Goal: Task Accomplishment & Management: Manage account settings

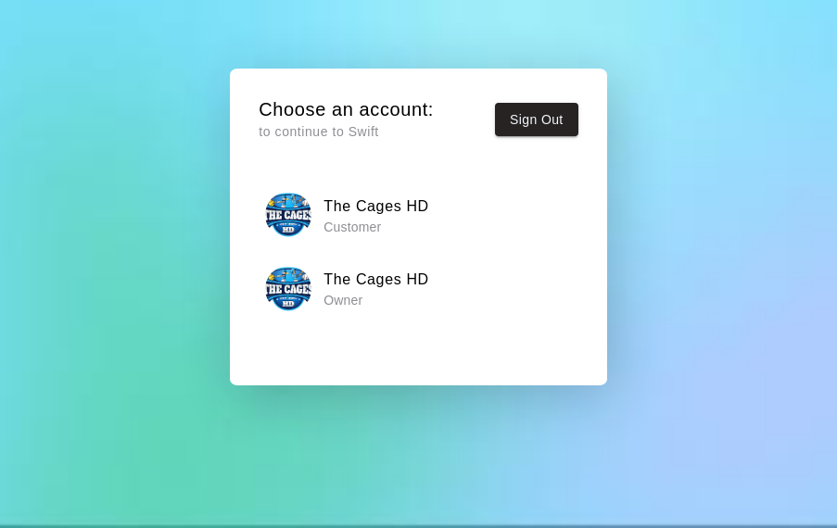
click at [397, 281] on h6 "The Cages HD" at bounding box center [377, 280] width 106 height 24
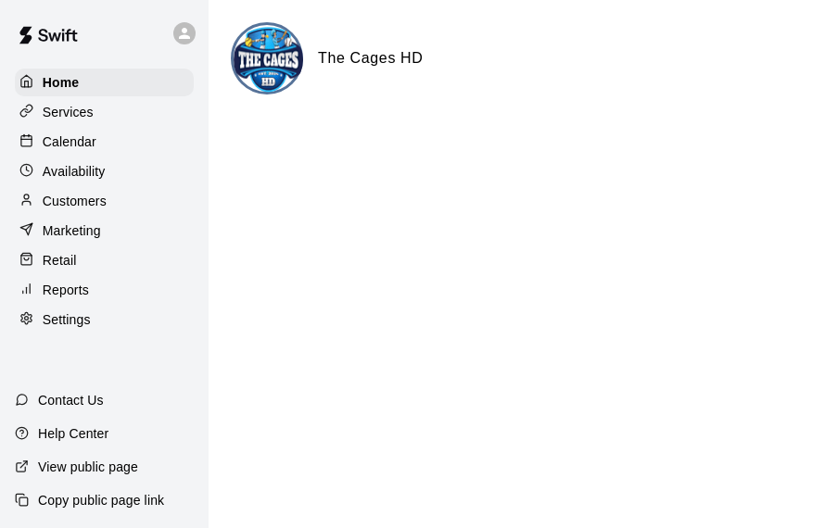
click at [74, 143] on p "Calendar" at bounding box center [70, 142] width 54 height 19
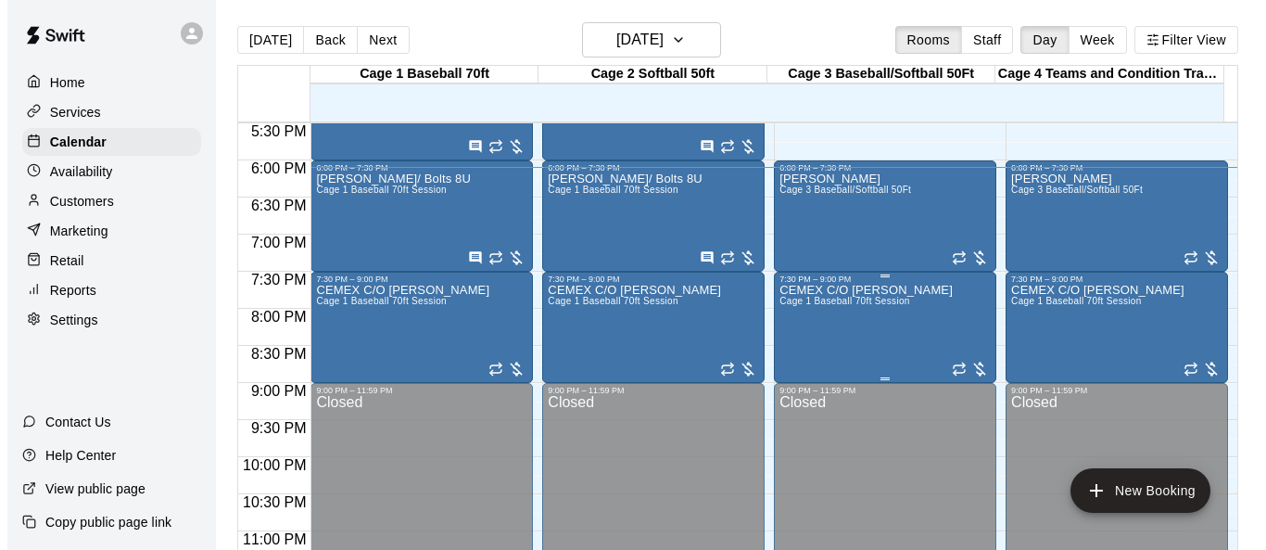
scroll to position [1020, 0]
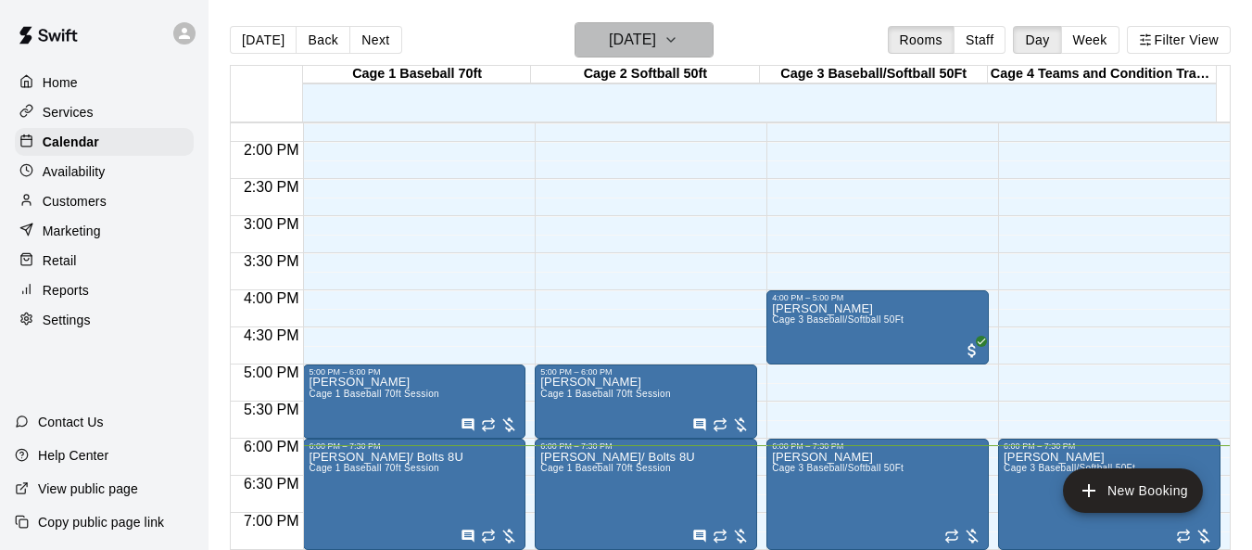
click at [679, 38] on icon "button" at bounding box center [671, 40] width 15 height 22
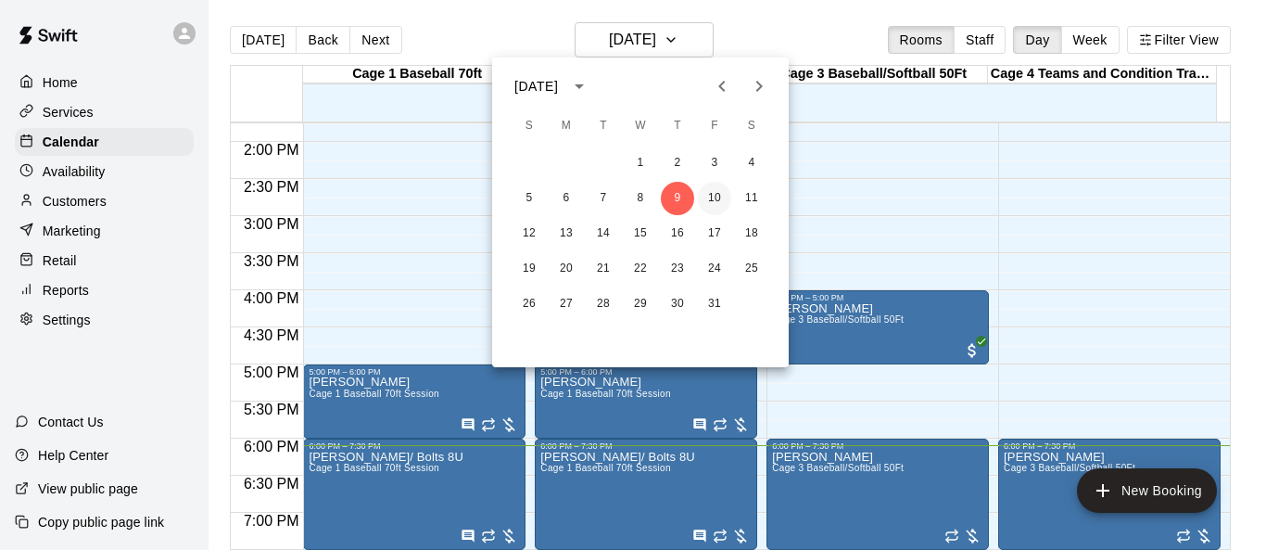
click at [711, 202] on button "10" at bounding box center [714, 198] width 33 height 33
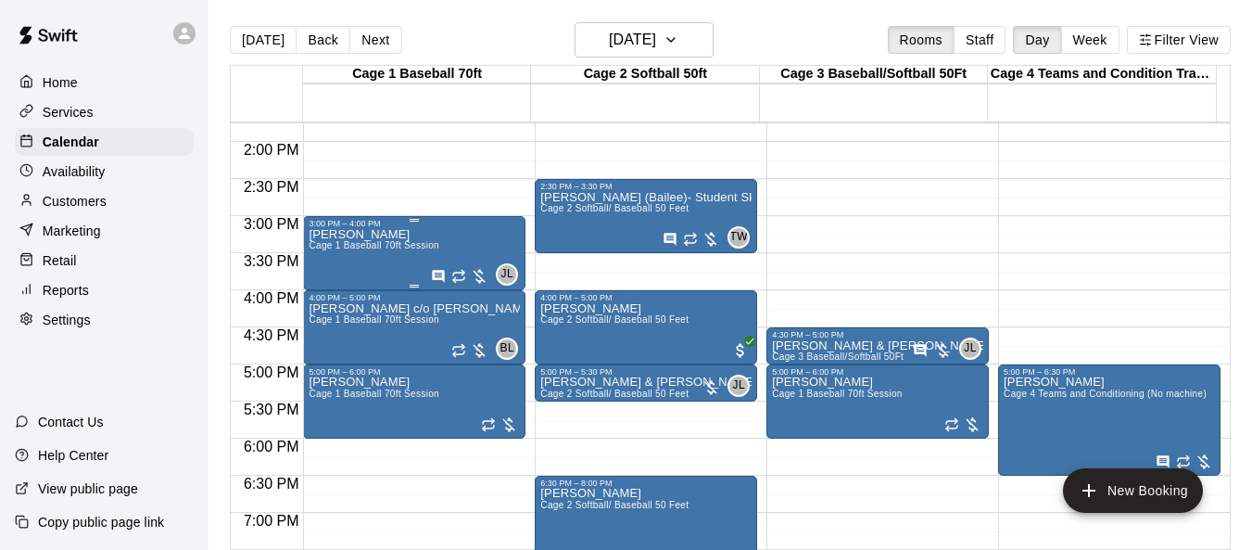
click at [394, 238] on div "[PERSON_NAME] Cage 1 Baseball 70ft Session" at bounding box center [374, 503] width 131 height 550
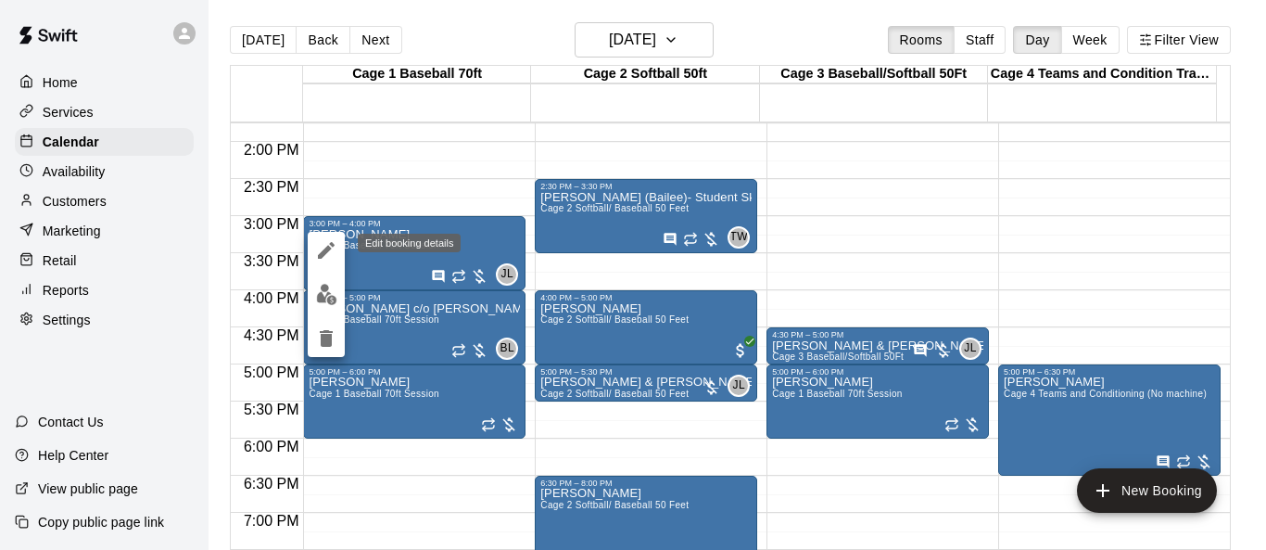
click at [331, 258] on icon "edit" at bounding box center [326, 250] width 22 height 22
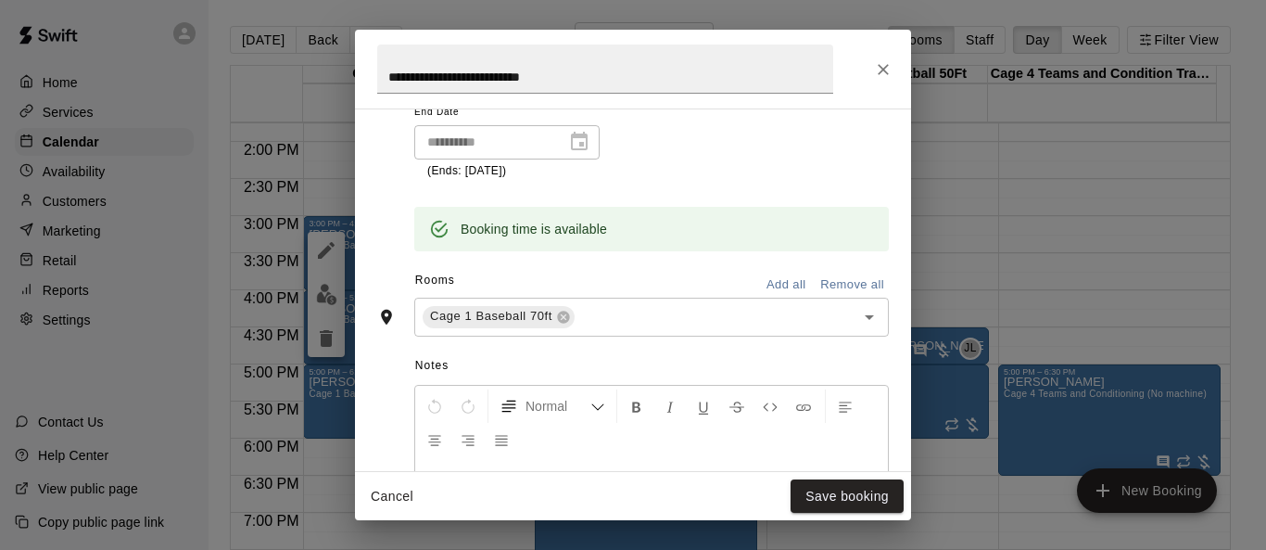
scroll to position [406, 0]
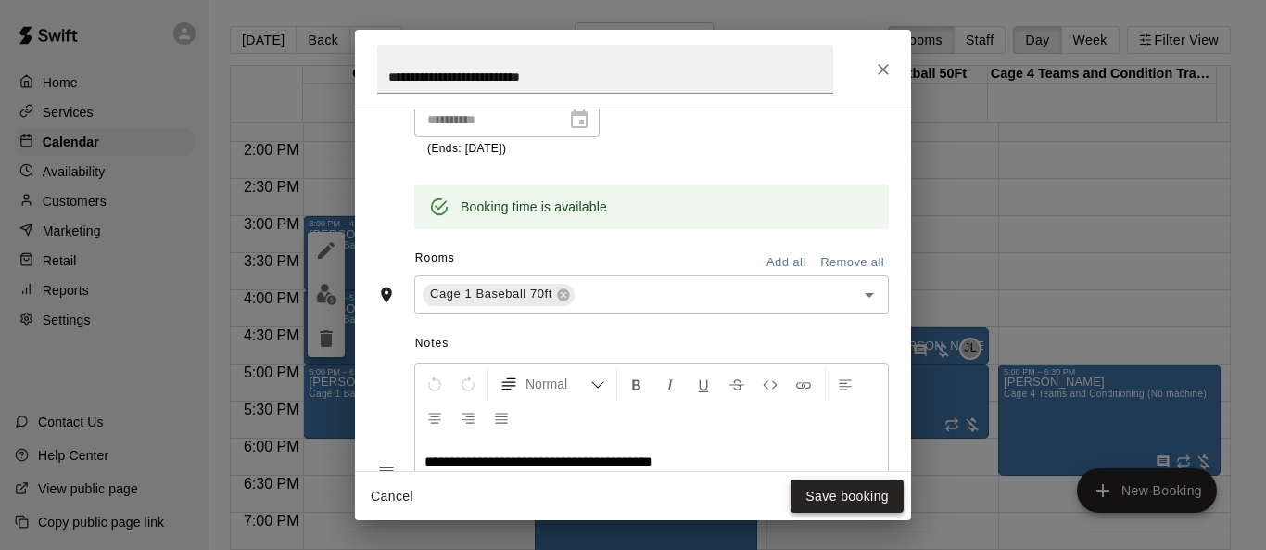
click at [836, 494] on button "Save booking" at bounding box center [847, 496] width 113 height 34
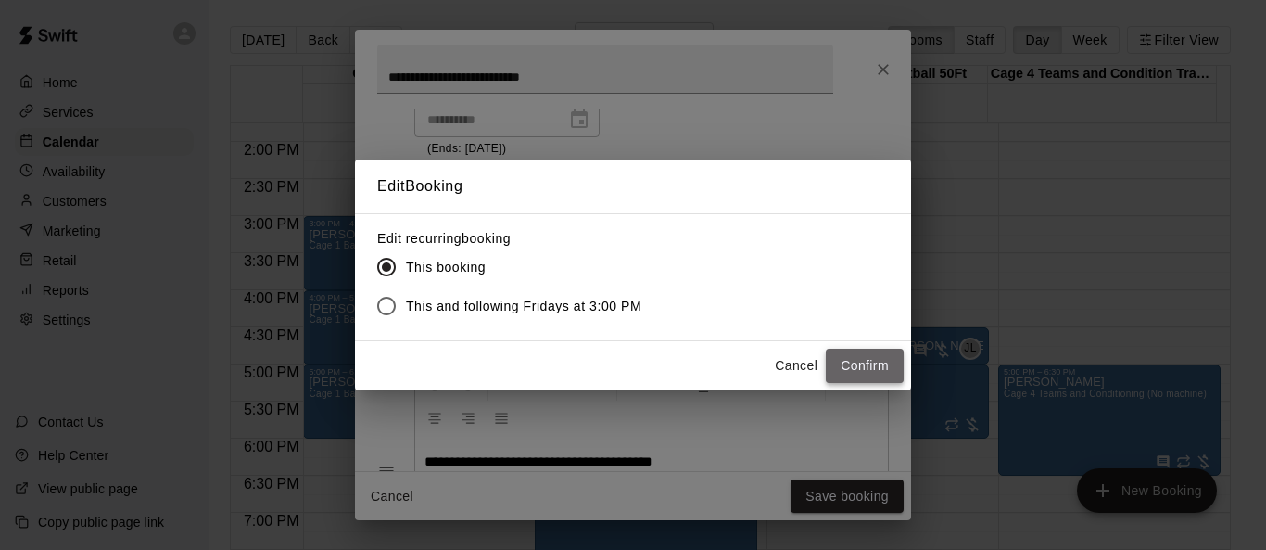
click at [836, 358] on button "Confirm" at bounding box center [865, 366] width 78 height 34
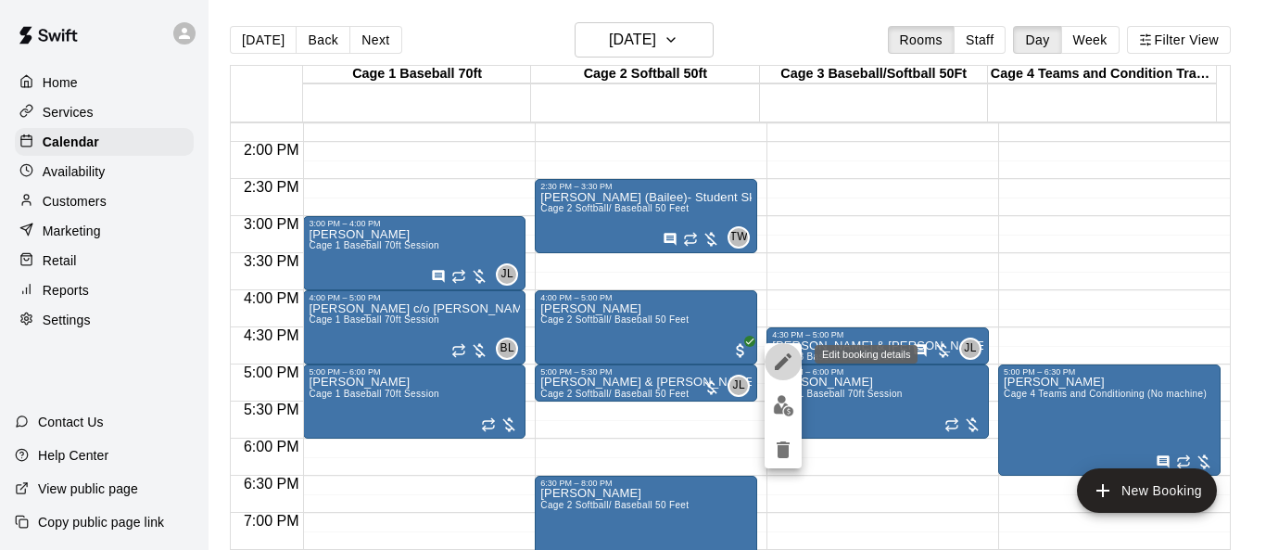
click at [783, 365] on icon "edit" at bounding box center [783, 361] width 22 height 22
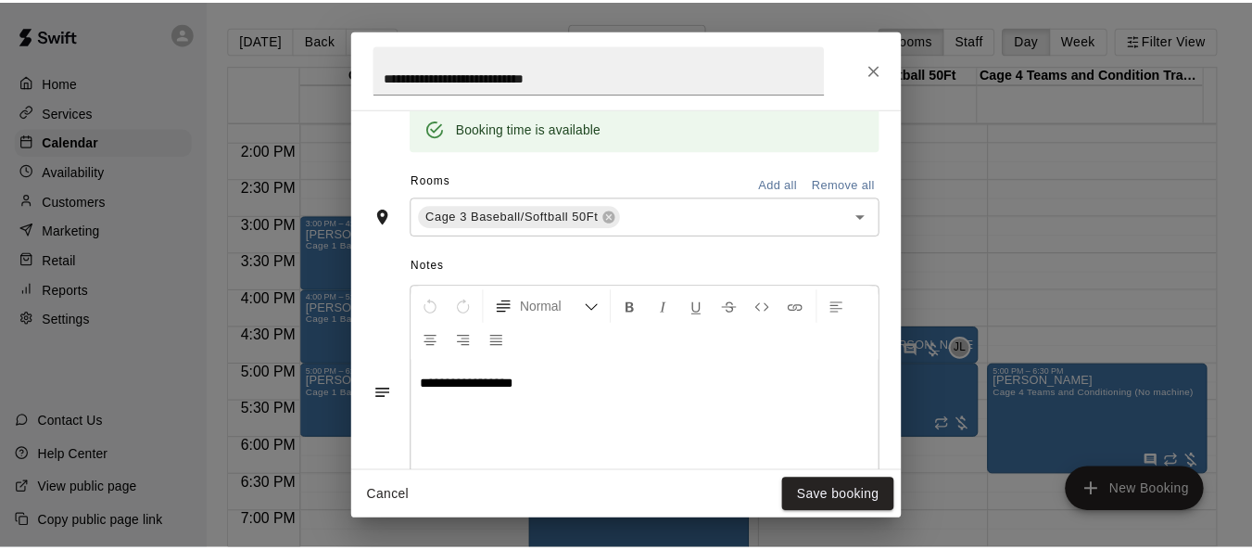
scroll to position [403, 0]
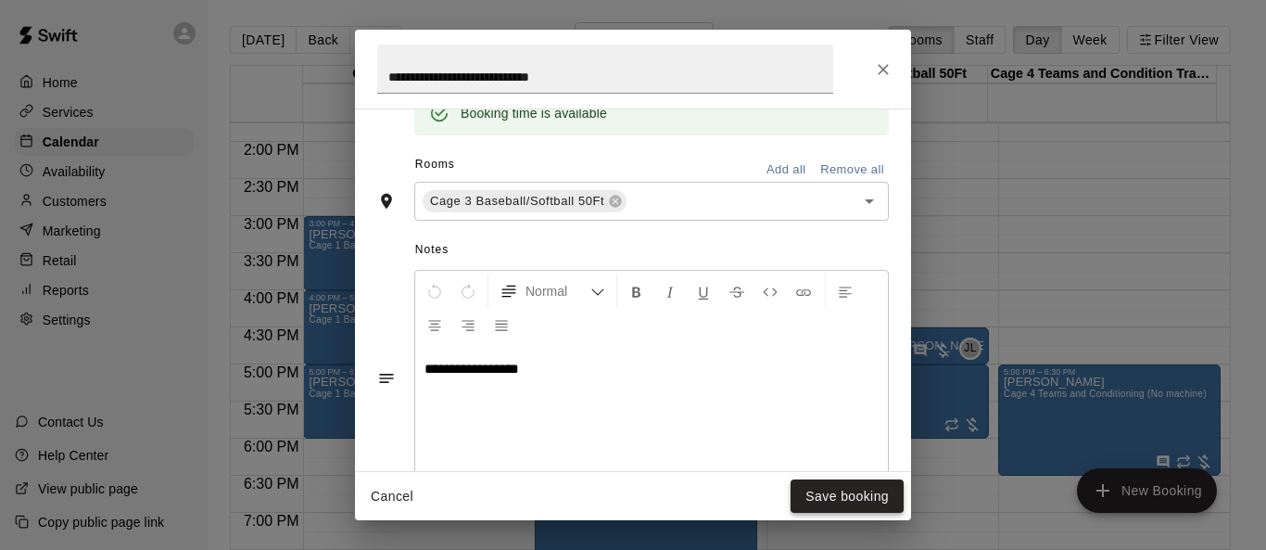
click at [836, 496] on button "Save booking" at bounding box center [847, 496] width 113 height 34
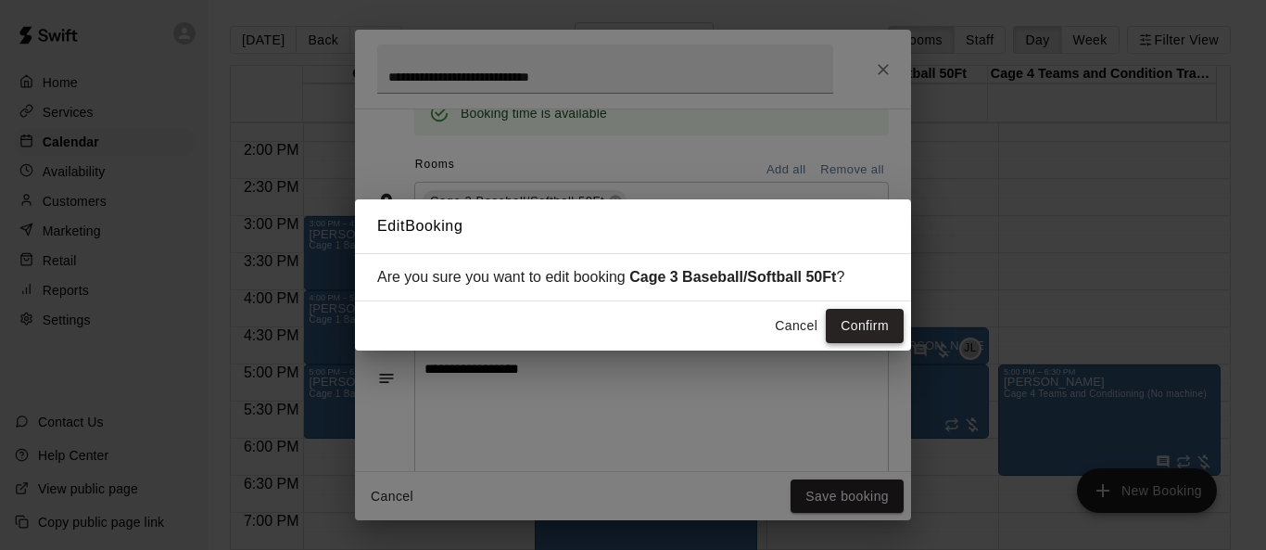
click at [836, 326] on button "Confirm" at bounding box center [865, 326] width 78 height 34
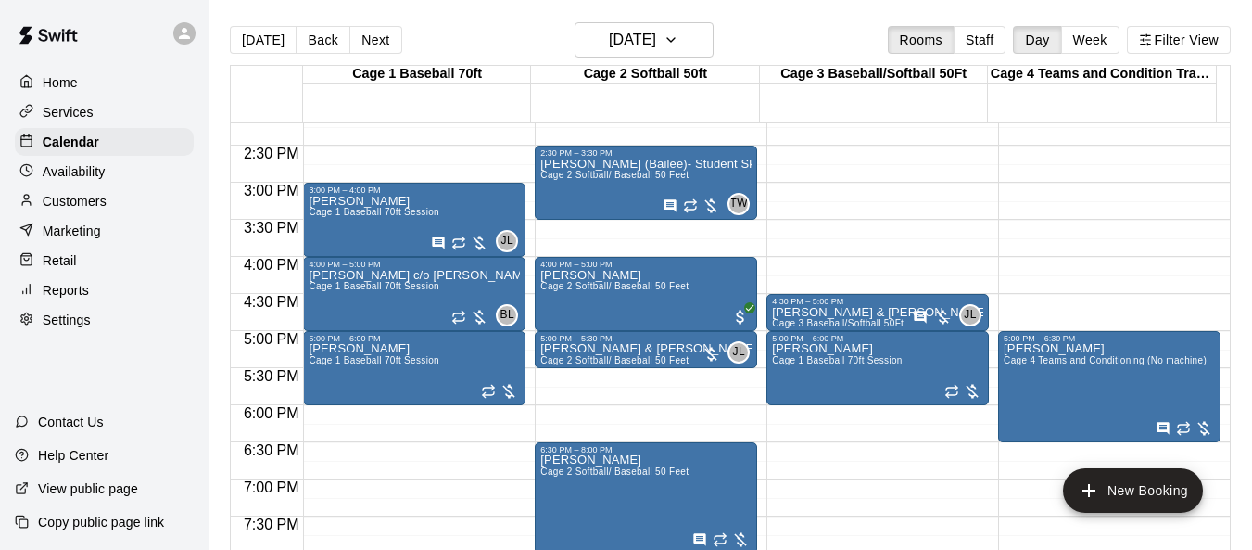
scroll to position [1020, 0]
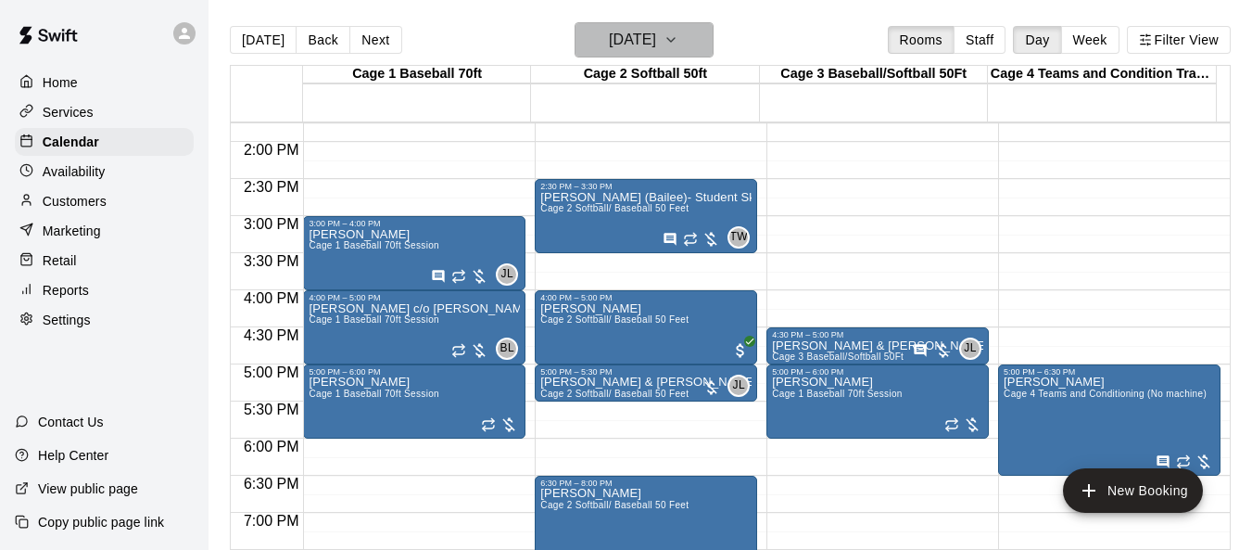
click at [679, 43] on icon "button" at bounding box center [671, 40] width 15 height 22
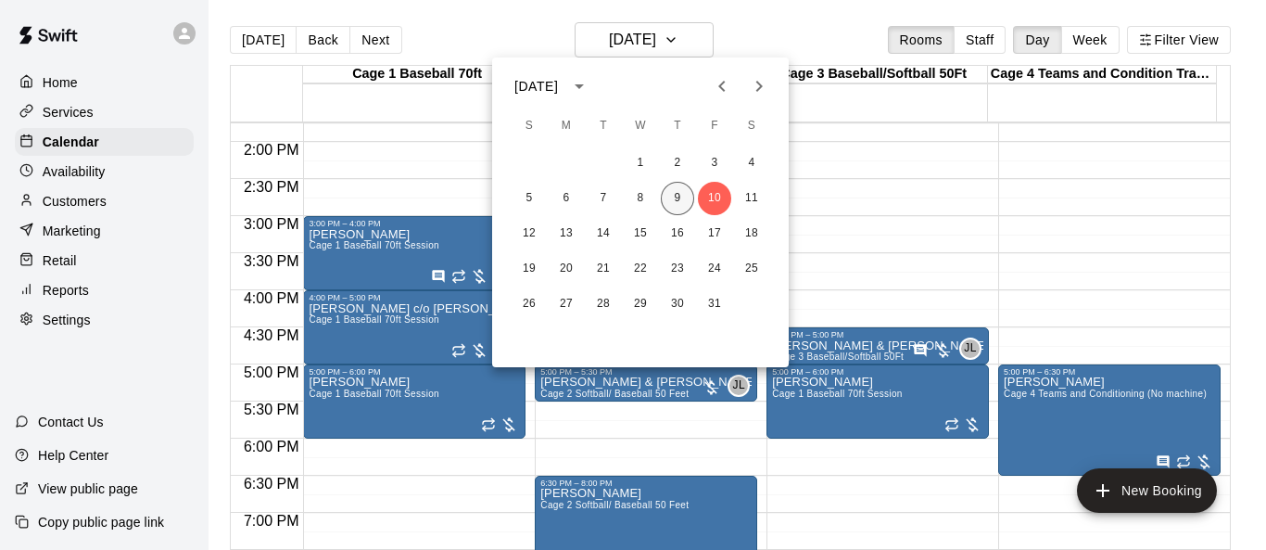
click at [683, 189] on button "9" at bounding box center [677, 198] width 33 height 33
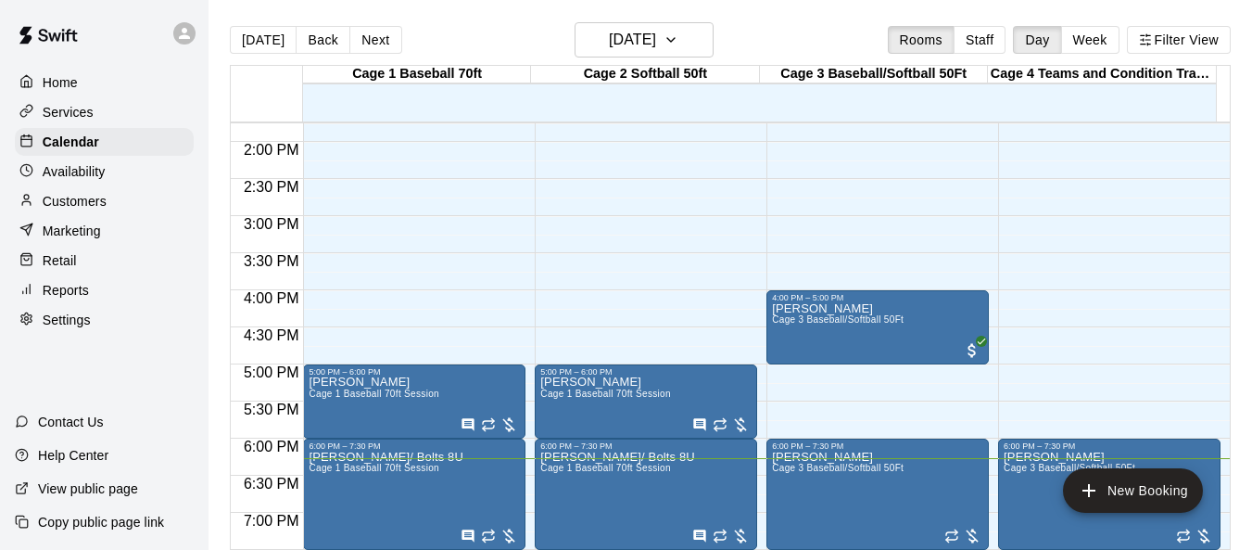
click at [56, 200] on p "Customers" at bounding box center [75, 201] width 64 height 19
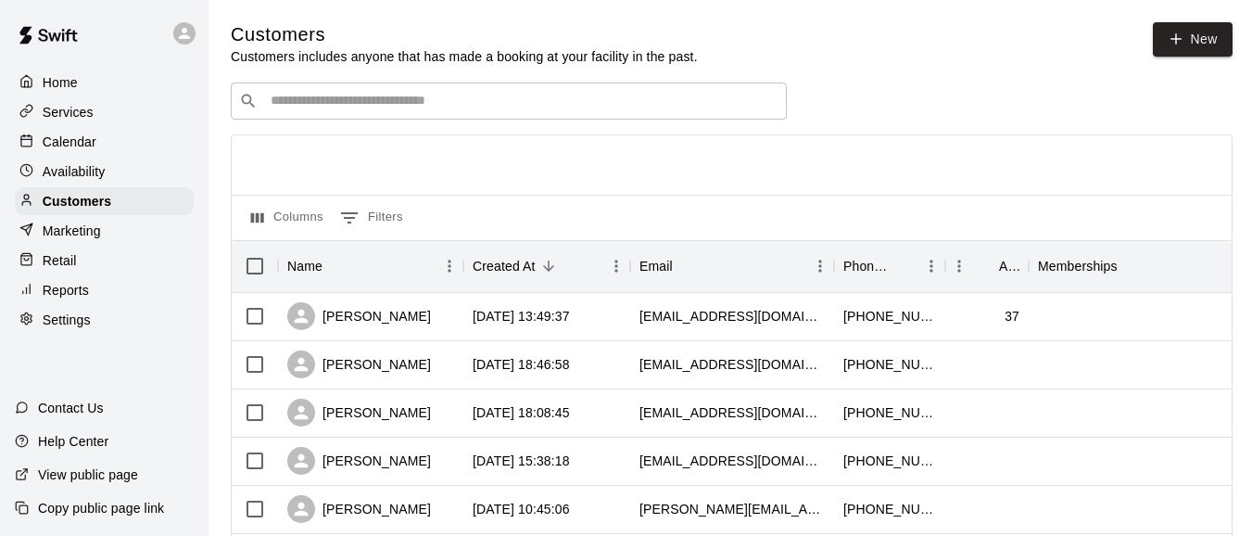
click at [459, 119] on div "​ ​" at bounding box center [509, 101] width 556 height 37
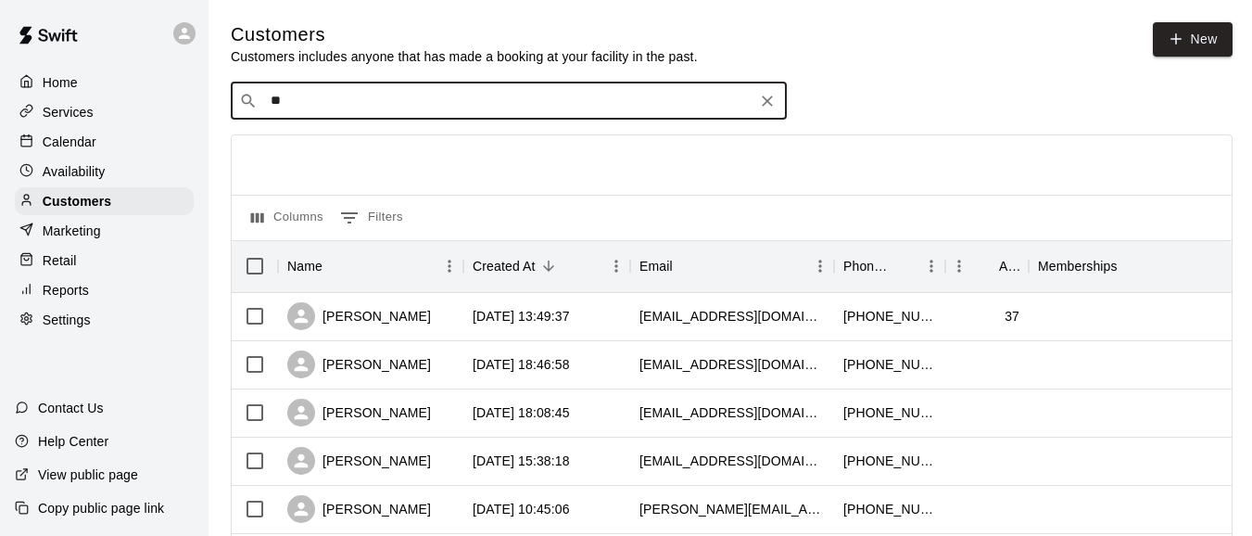
type input "***"
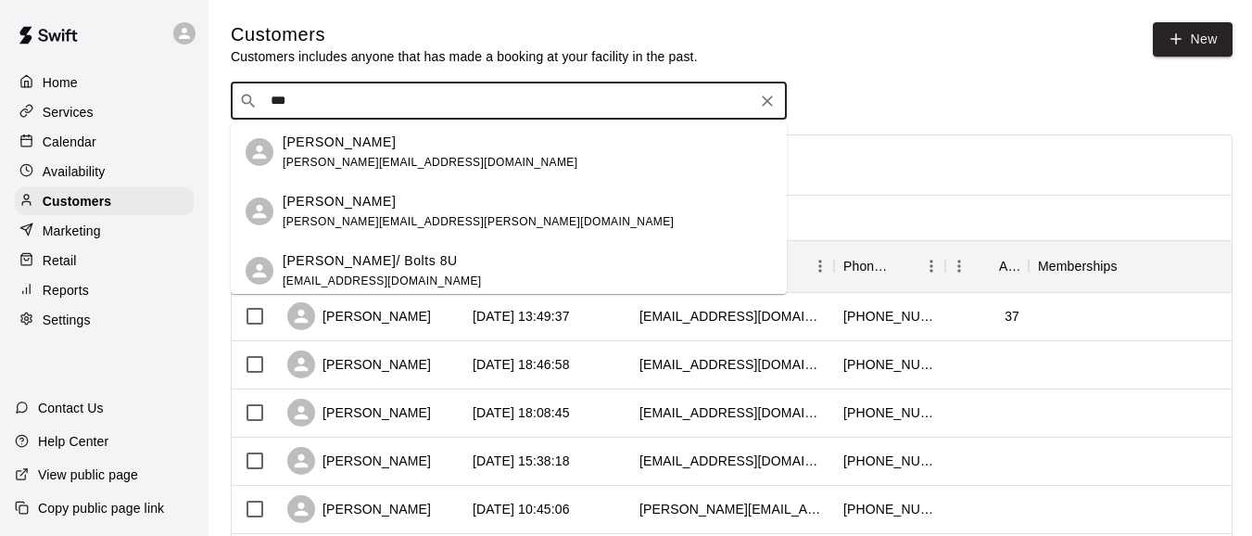
click at [455, 261] on div "[PERSON_NAME]/ Bolts 8U [EMAIL_ADDRESS][DOMAIN_NAME]" at bounding box center [527, 271] width 489 height 40
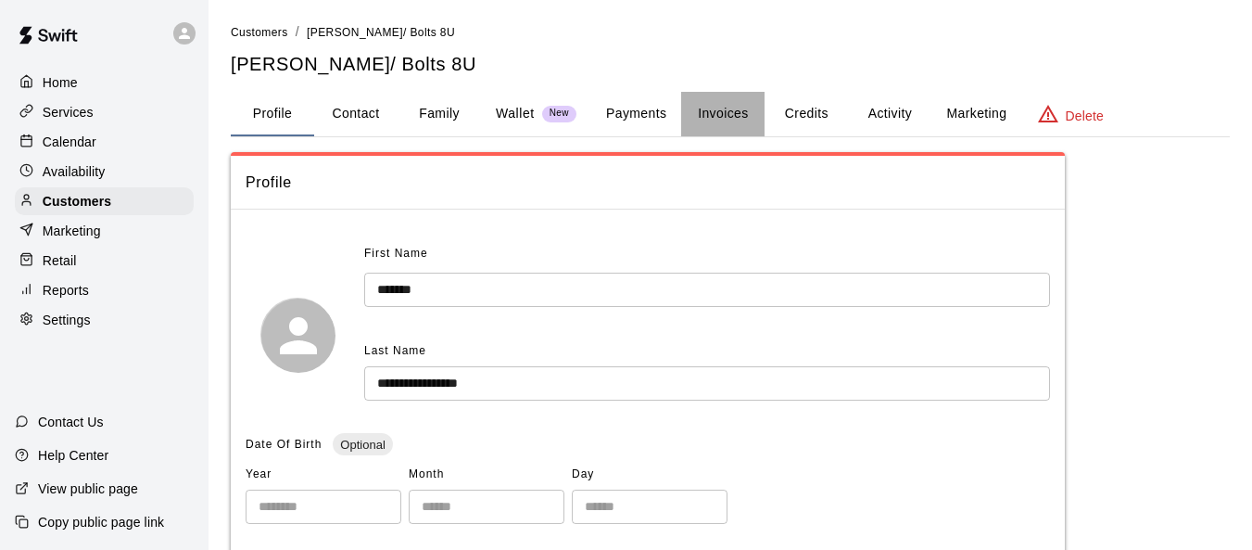
click at [725, 113] on button "Invoices" at bounding box center [722, 114] width 83 height 44
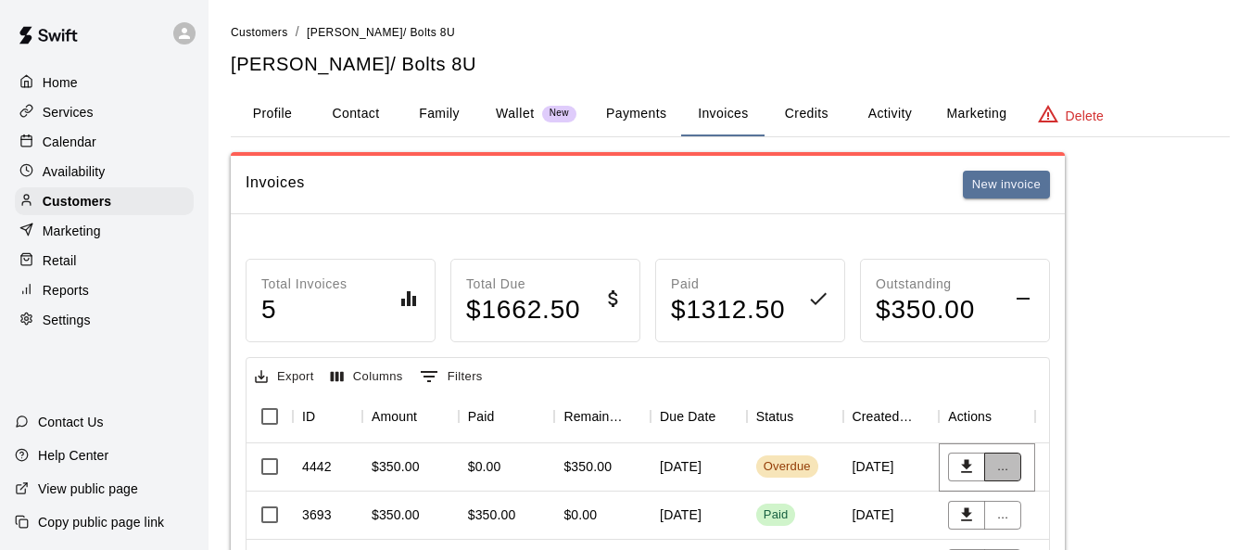
click at [836, 471] on button "..." at bounding box center [1002, 466] width 37 height 29
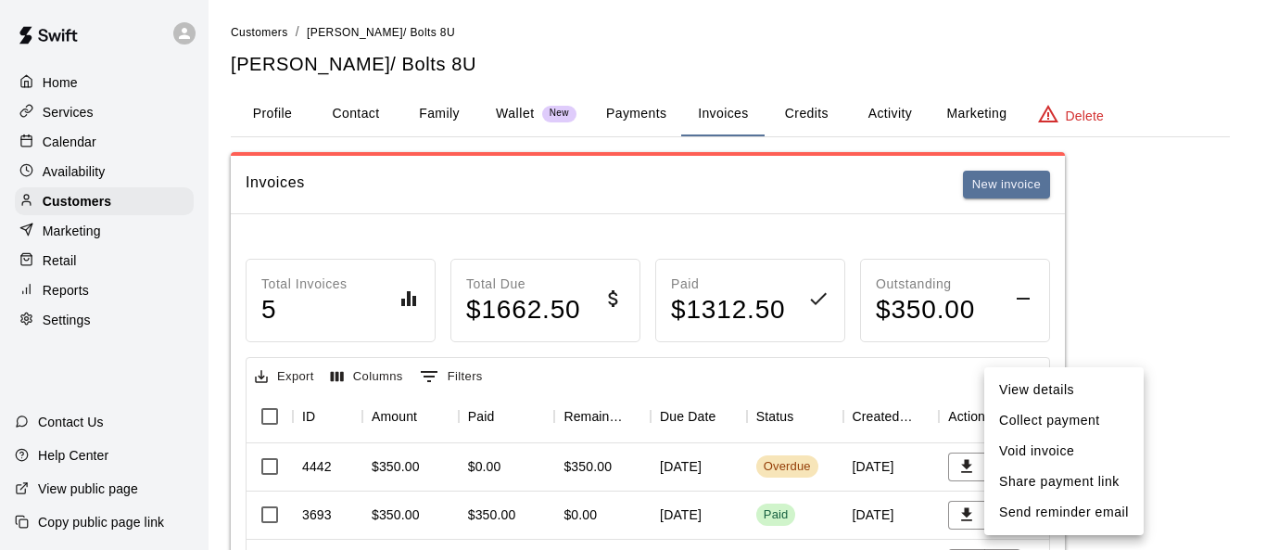
click at [836, 424] on li "Collect payment" at bounding box center [1063, 420] width 159 height 31
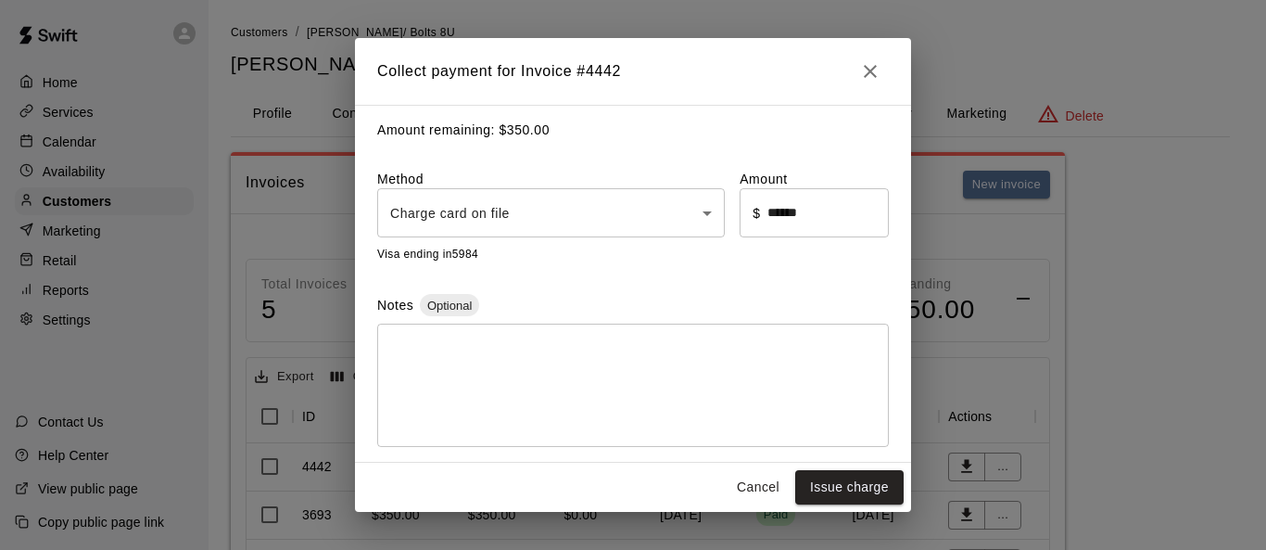
click at [713, 207] on body "Home Services Calendar Availability Customers Marketing Retail Reports Settings…" at bounding box center [633, 397] width 1266 height 794
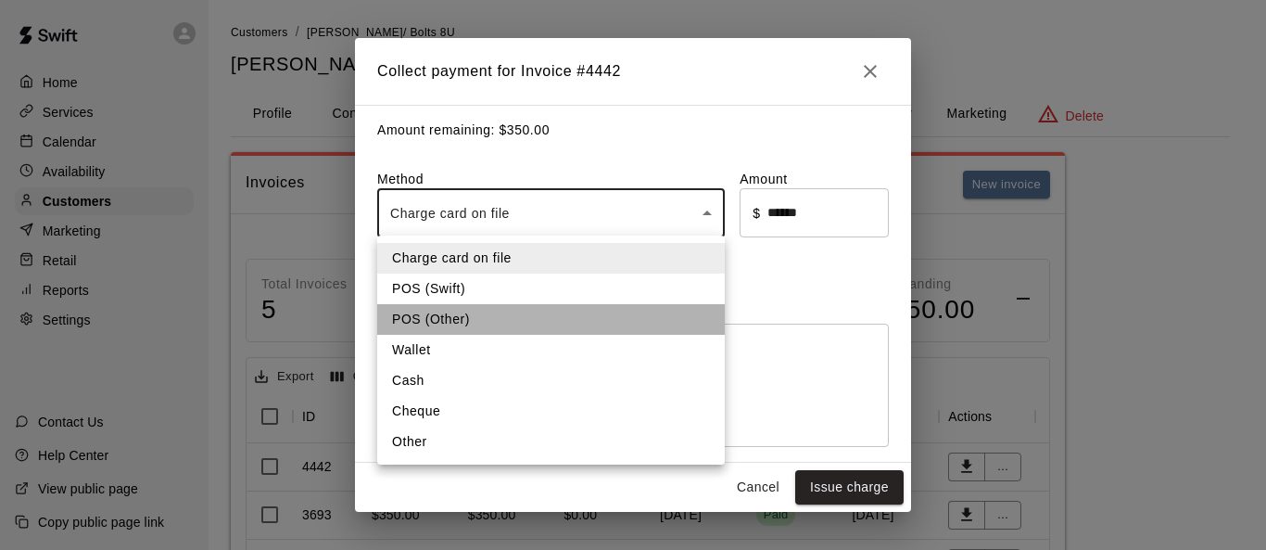
click at [485, 304] on li "POS (Other)" at bounding box center [551, 319] width 348 height 31
type input "*********"
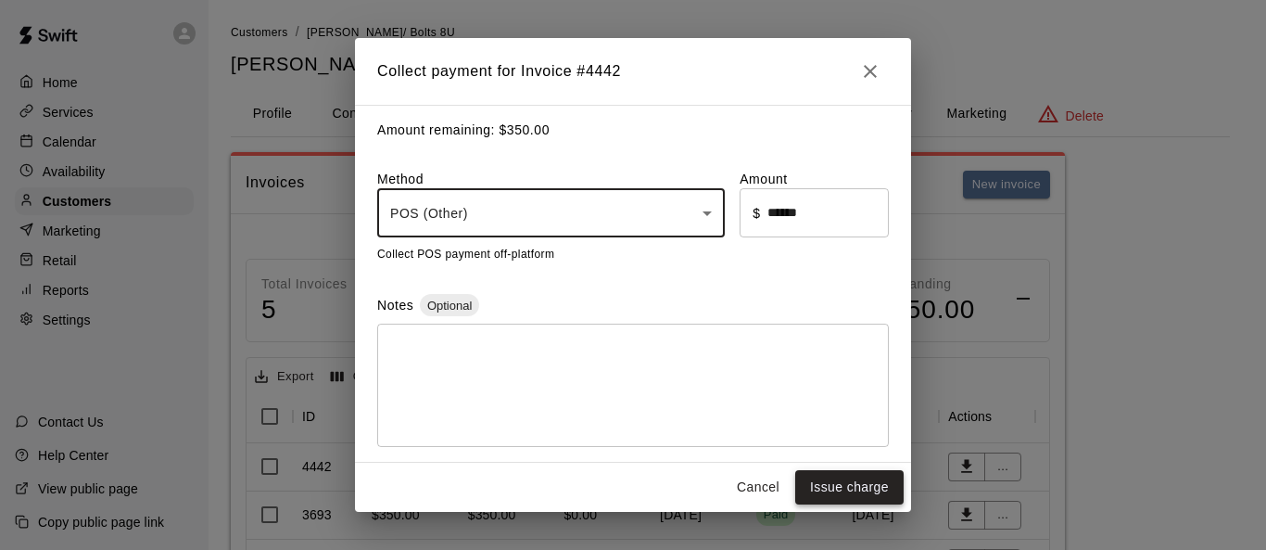
click at [836, 492] on button "Issue charge" at bounding box center [849, 487] width 108 height 34
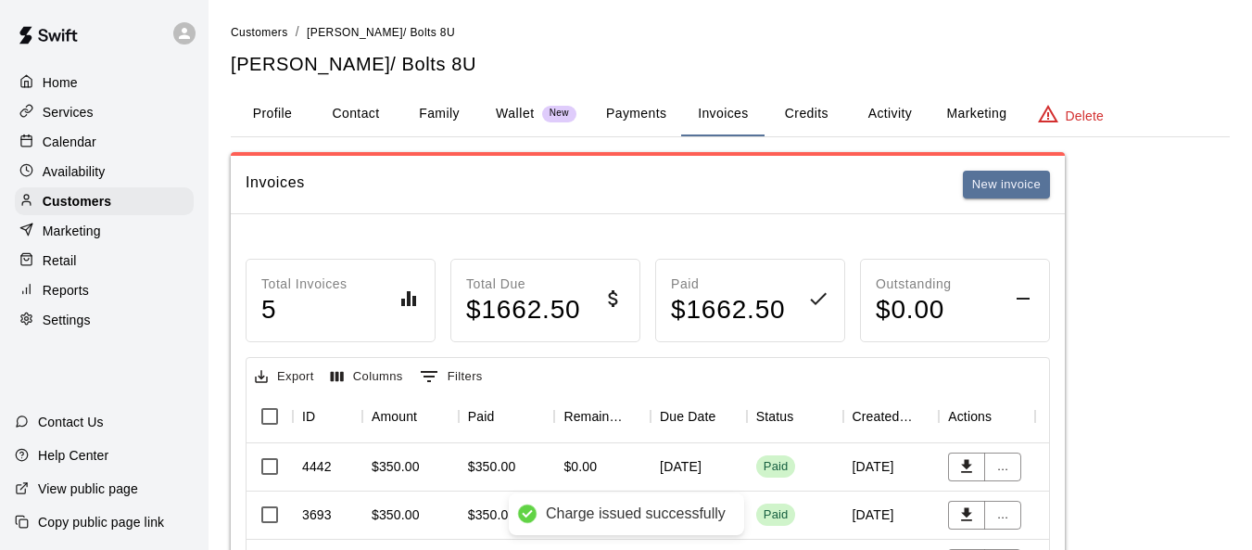
click at [62, 92] on p "Home" at bounding box center [60, 82] width 35 height 19
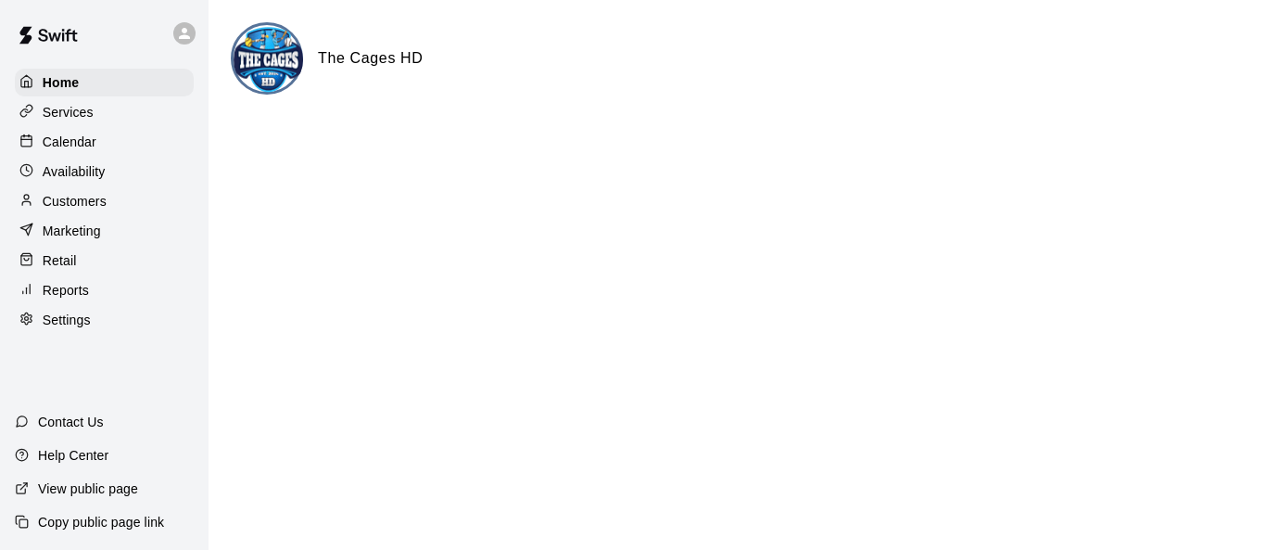
click at [49, 151] on p "Calendar" at bounding box center [70, 142] width 54 height 19
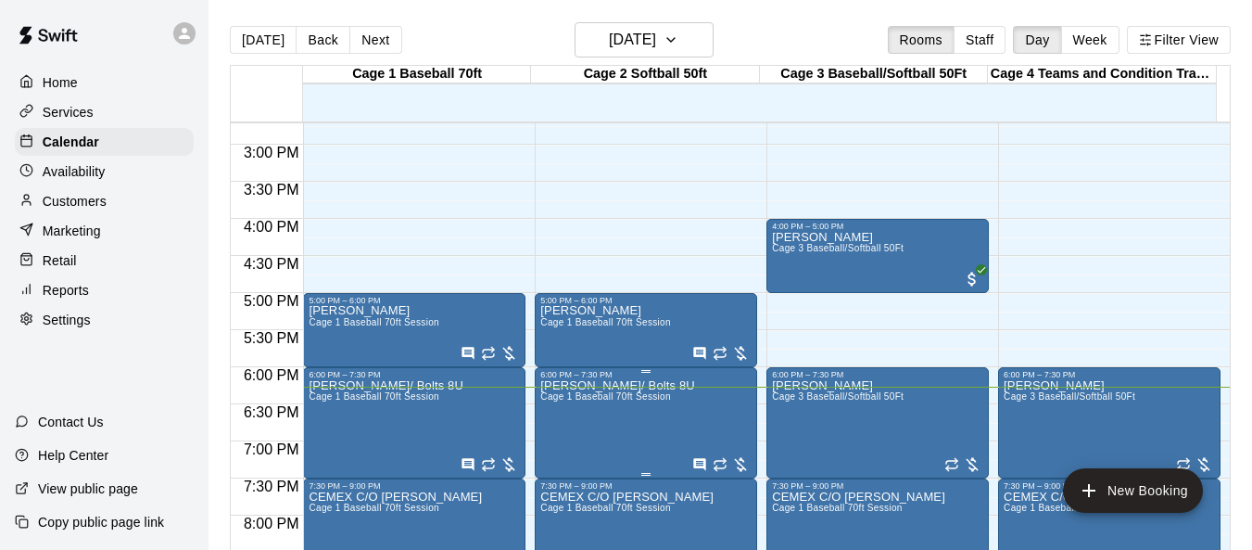
scroll to position [1276, 0]
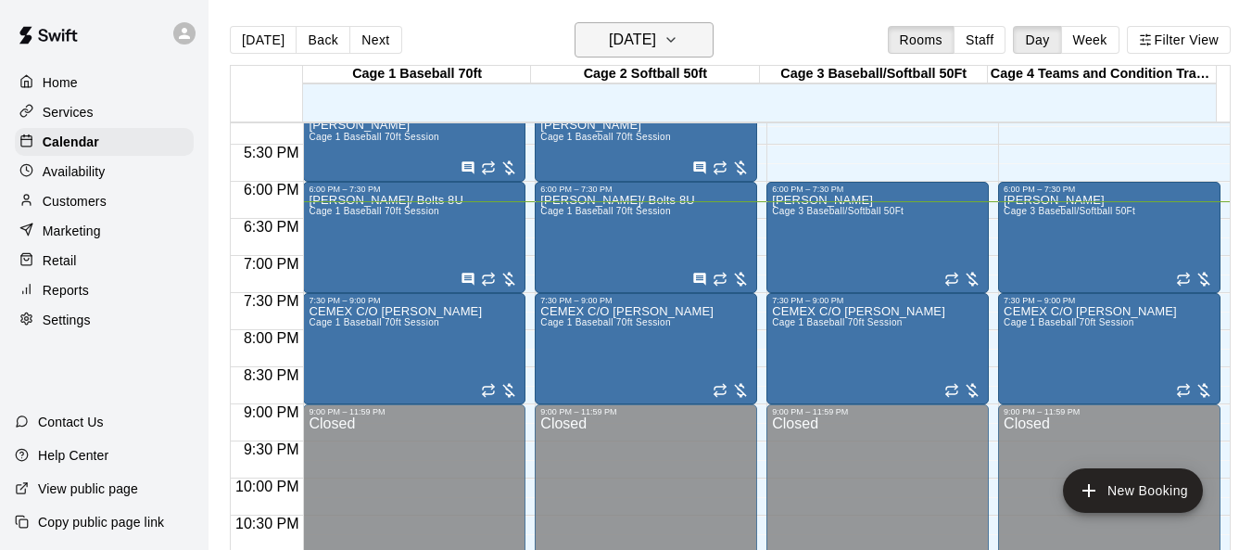
click at [679, 31] on icon "button" at bounding box center [671, 40] width 15 height 22
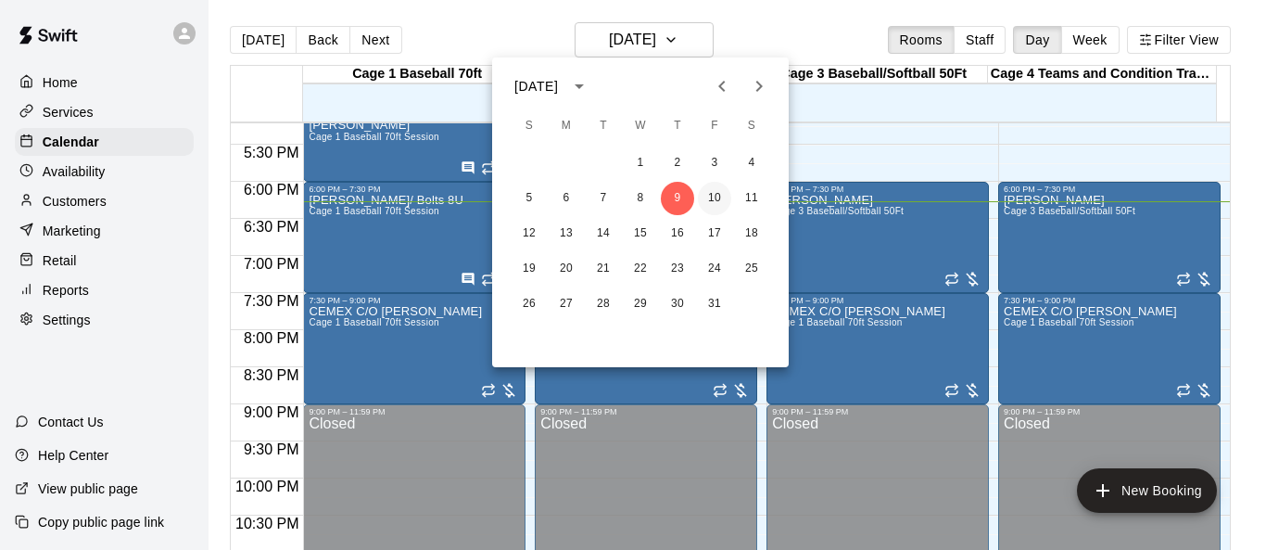
click at [722, 200] on button "10" at bounding box center [714, 198] width 33 height 33
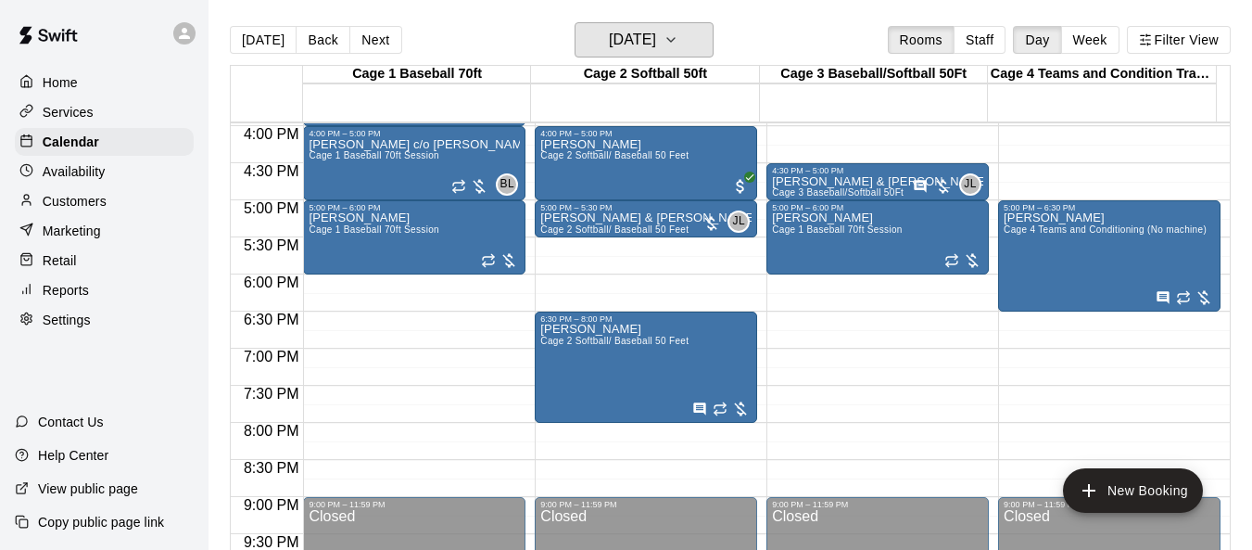
scroll to position [1091, 0]
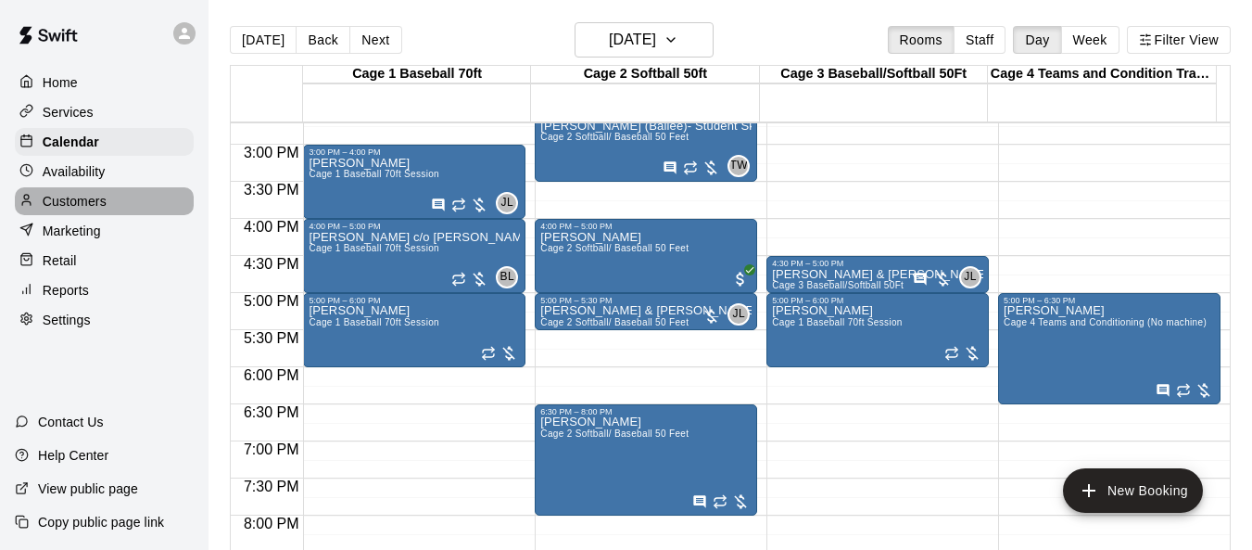
click at [102, 210] on p "Customers" at bounding box center [75, 201] width 64 height 19
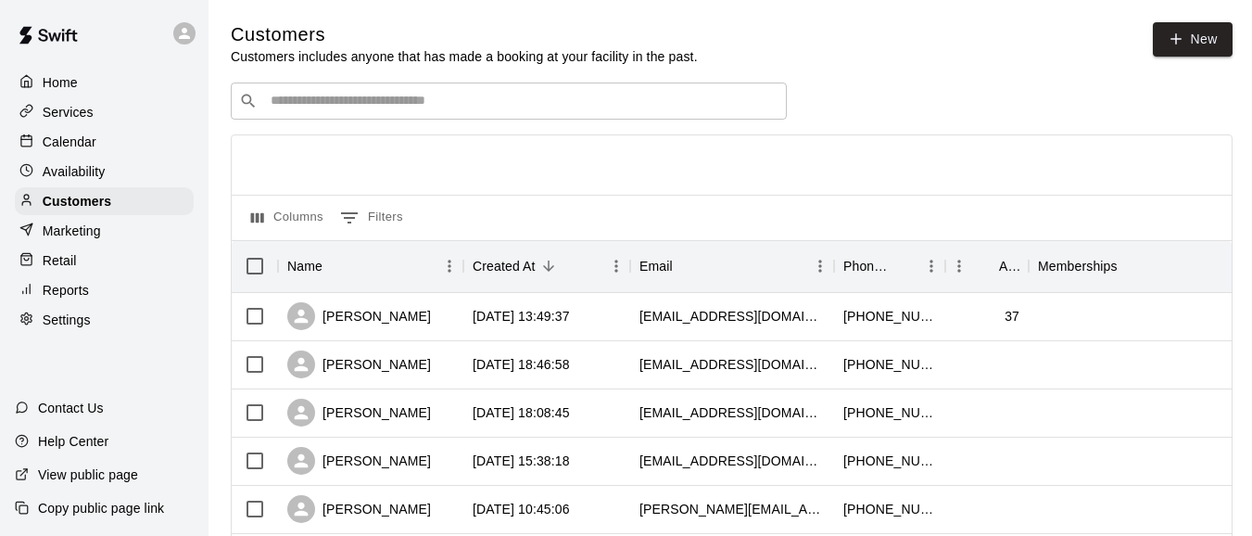
click at [390, 105] on input "Search customers by name or email" at bounding box center [522, 101] width 514 height 19
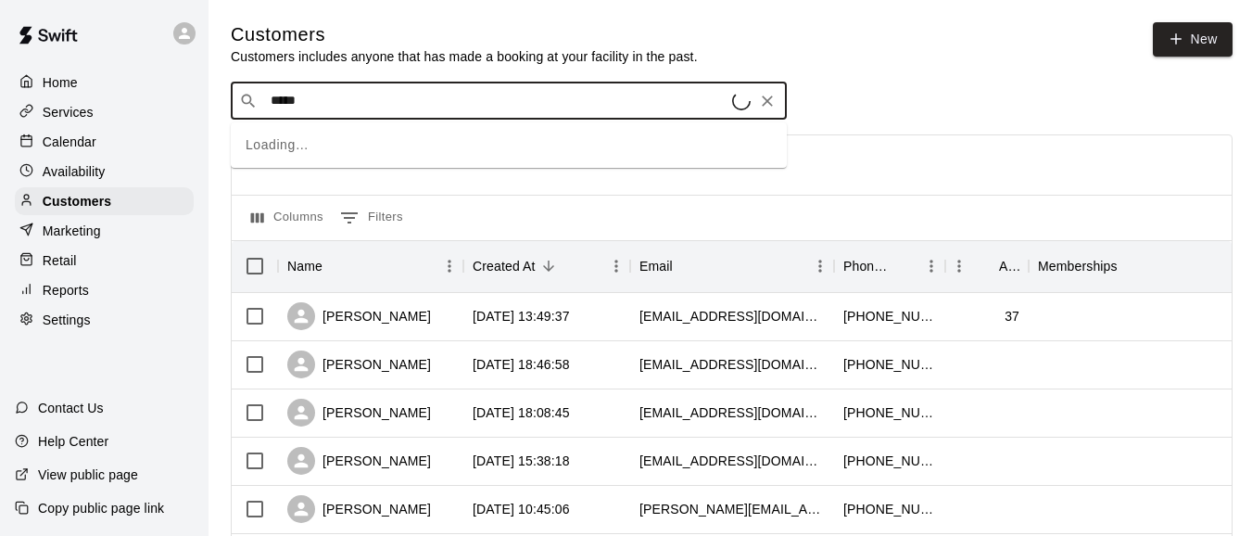
type input "******"
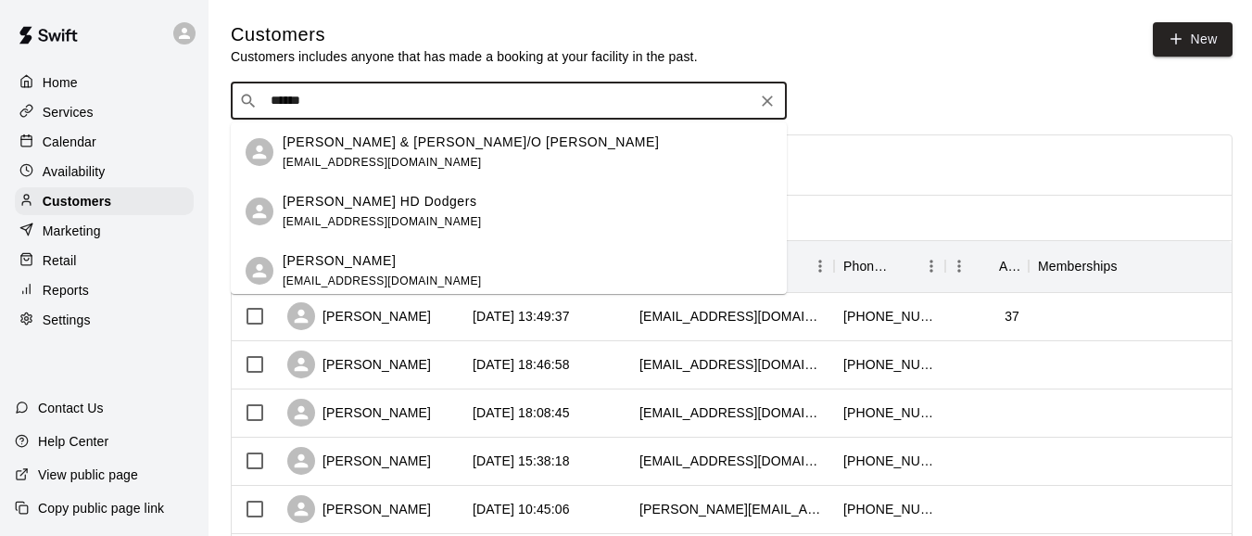
click at [413, 156] on div "[PERSON_NAME] & [PERSON_NAME]/O [PERSON_NAME] [EMAIL_ADDRESS][DOMAIN_NAME]" at bounding box center [471, 153] width 376 height 40
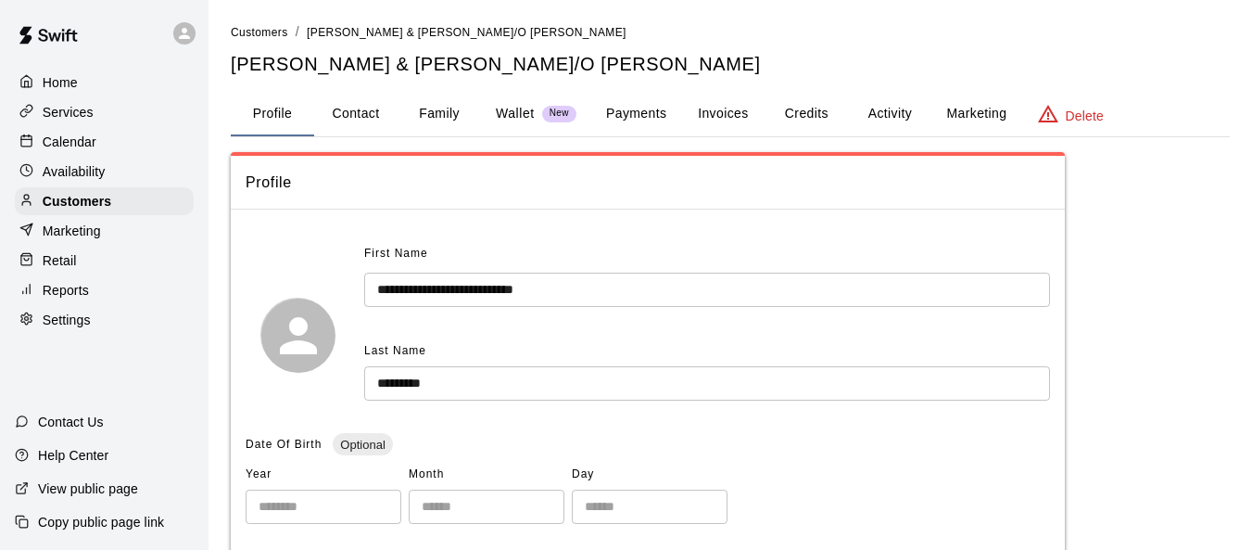
click at [714, 113] on button "Invoices" at bounding box center [722, 114] width 83 height 44
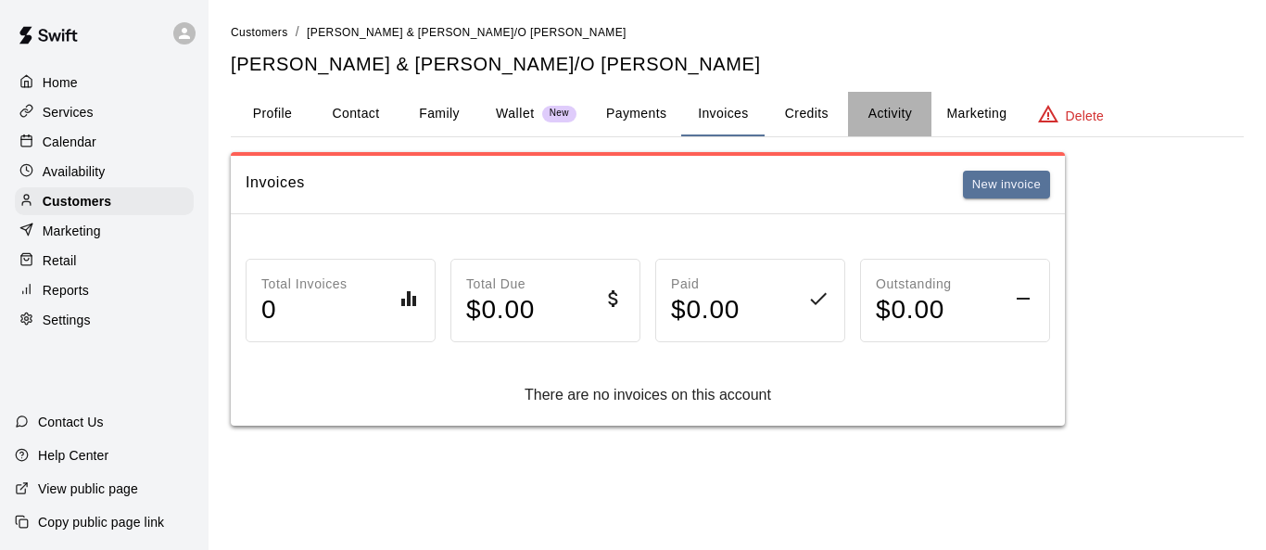
click at [836, 116] on button "Activity" at bounding box center [889, 114] width 83 height 44
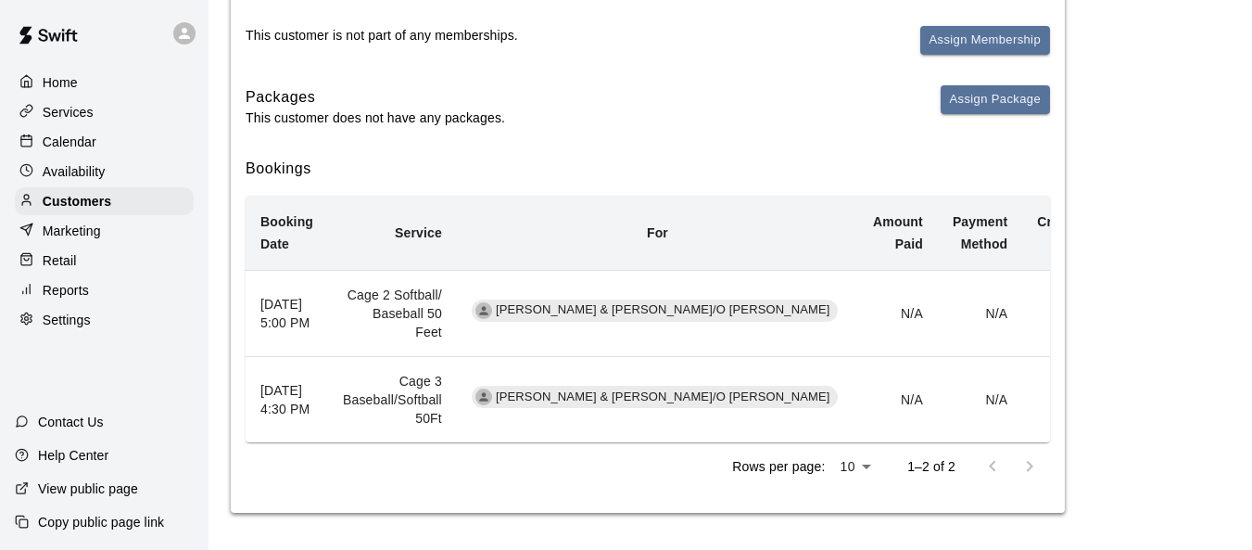
scroll to position [278, 0]
click at [64, 86] on p "Home" at bounding box center [60, 82] width 35 height 19
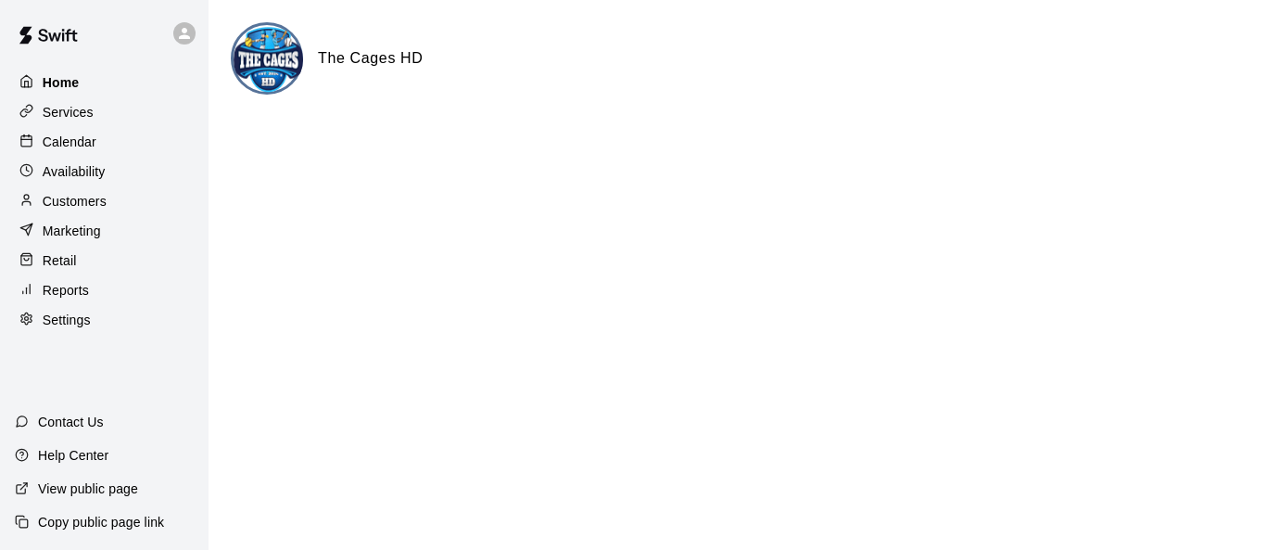
click at [100, 78] on div "Home" at bounding box center [104, 83] width 179 height 28
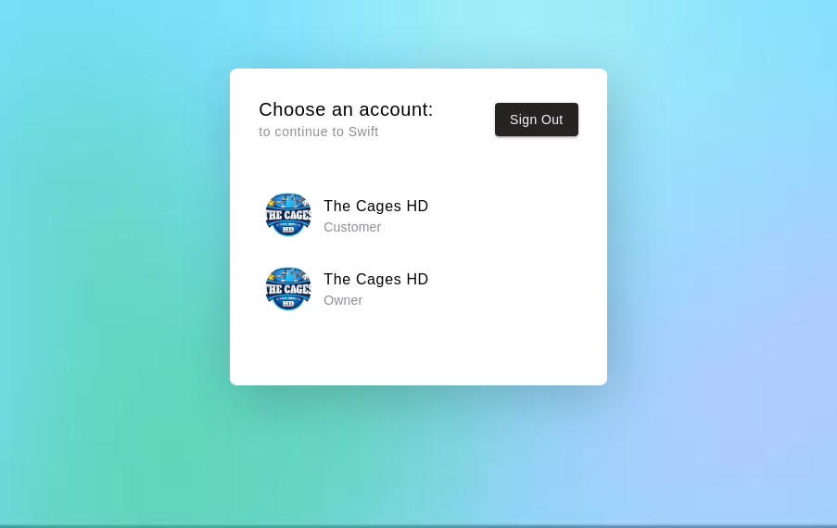
click at [372, 292] on p "Owner" at bounding box center [377, 300] width 106 height 19
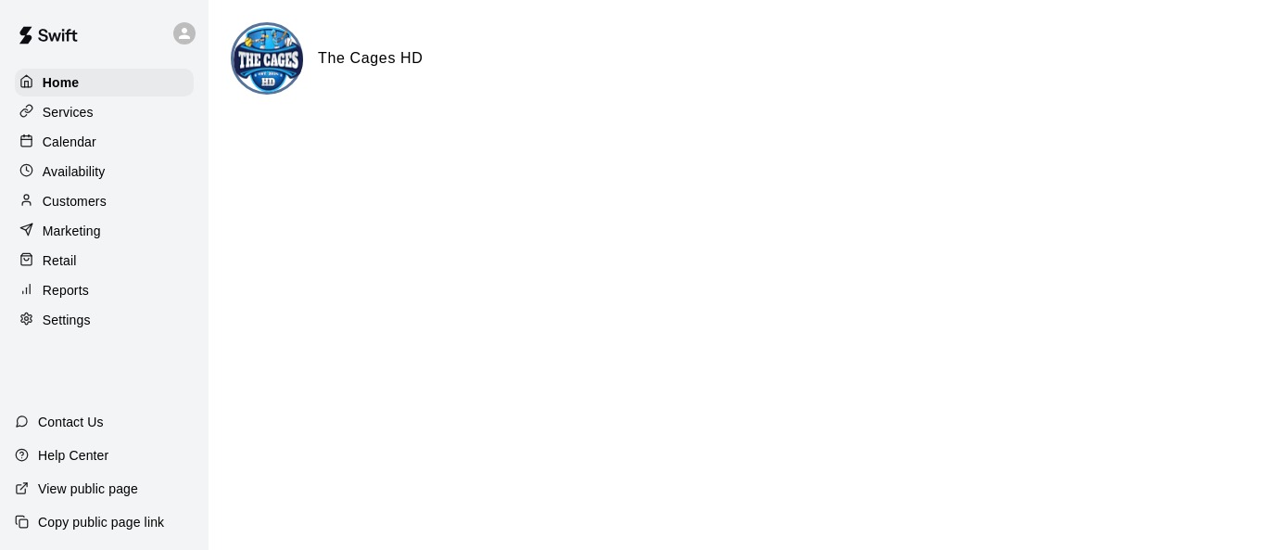
click at [70, 144] on p "Calendar" at bounding box center [70, 142] width 54 height 19
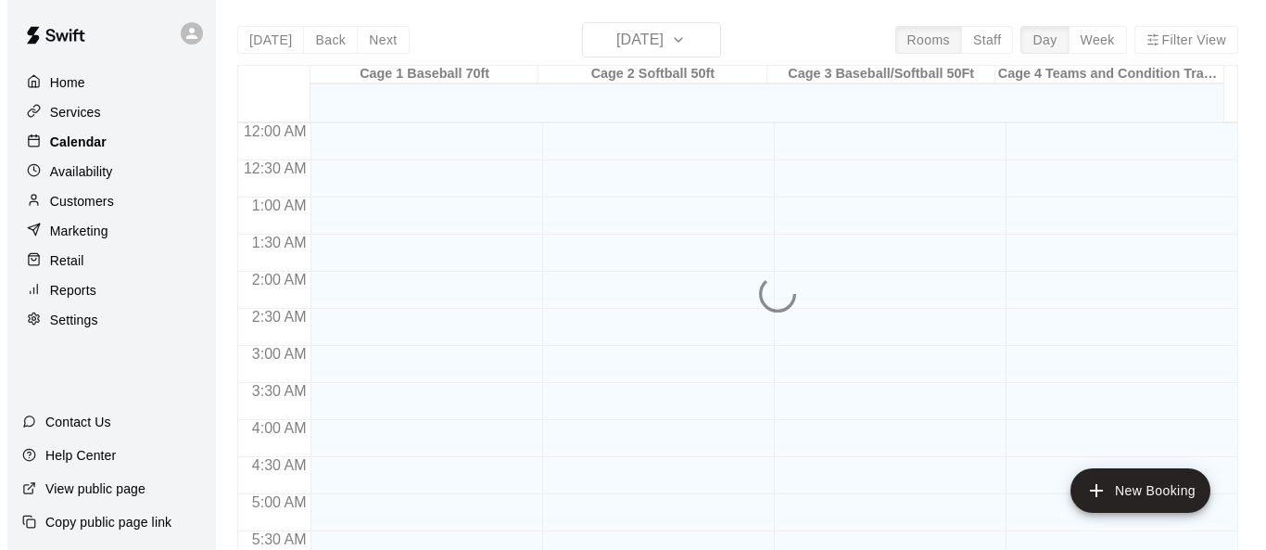
scroll to position [1276, 0]
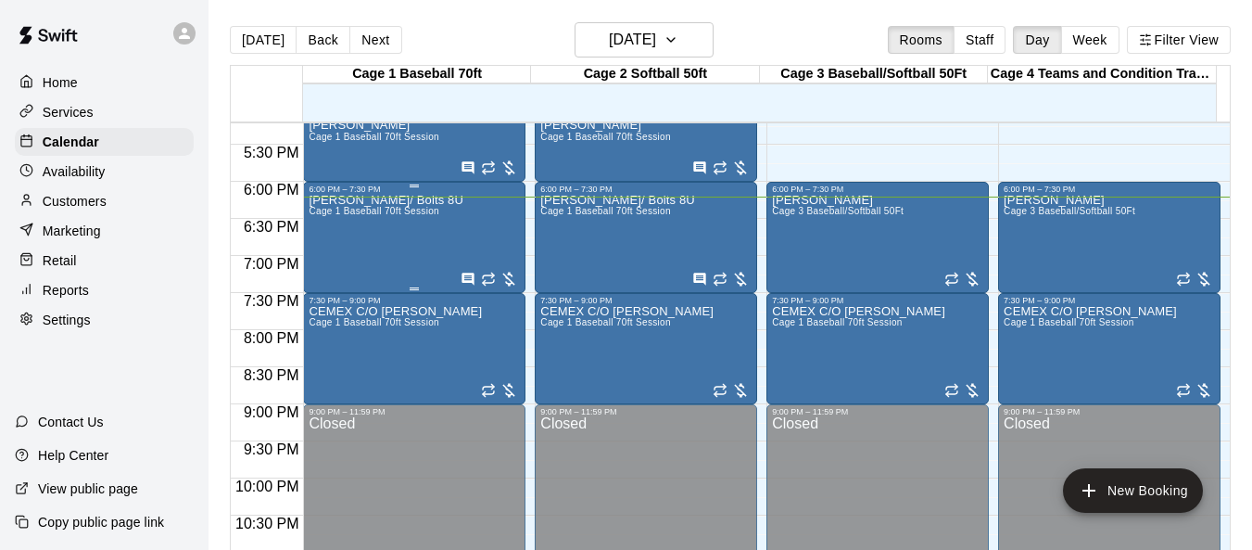
click at [369, 260] on div "Albert Cranmer/ Bolts 8U Cage 1 Baseball 70ft Session" at bounding box center [386, 469] width 154 height 550
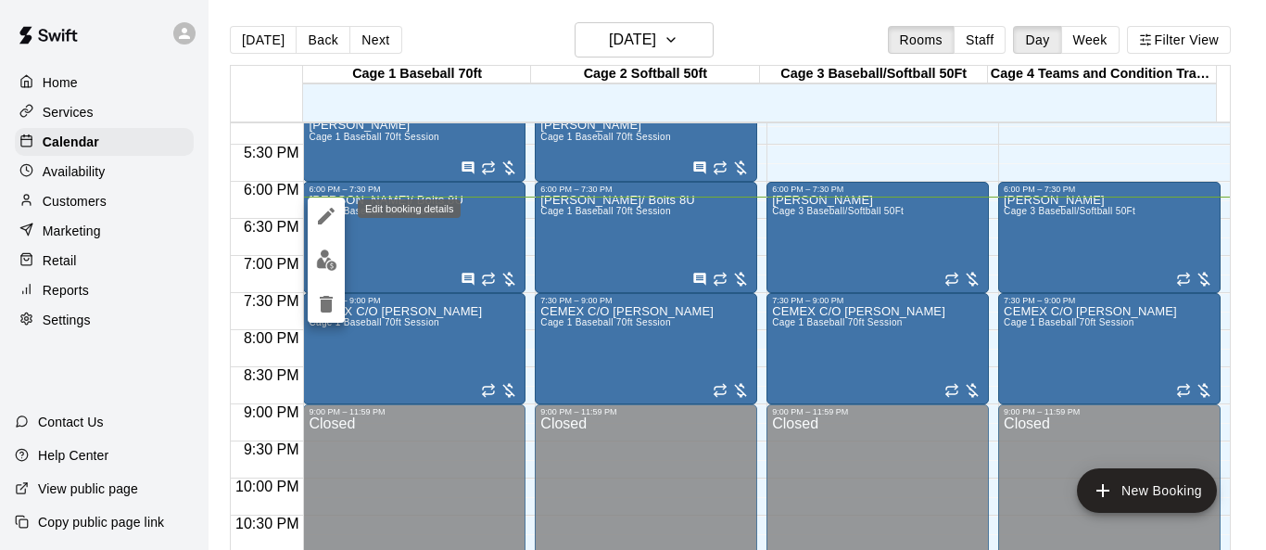
click at [335, 225] on icon "edit" at bounding box center [326, 216] width 22 height 22
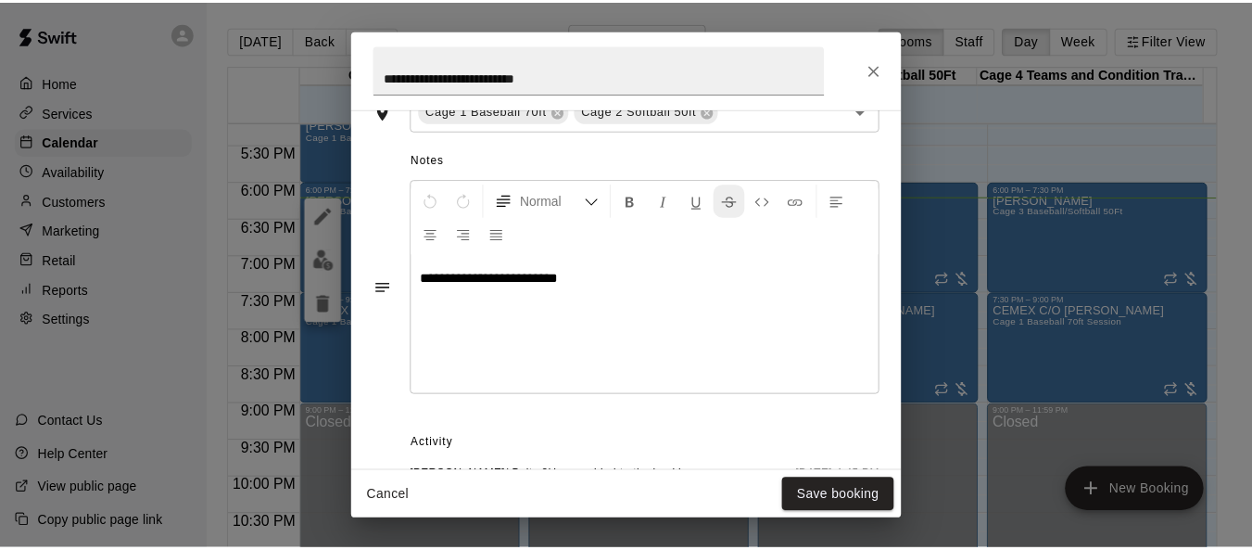
scroll to position [591, 0]
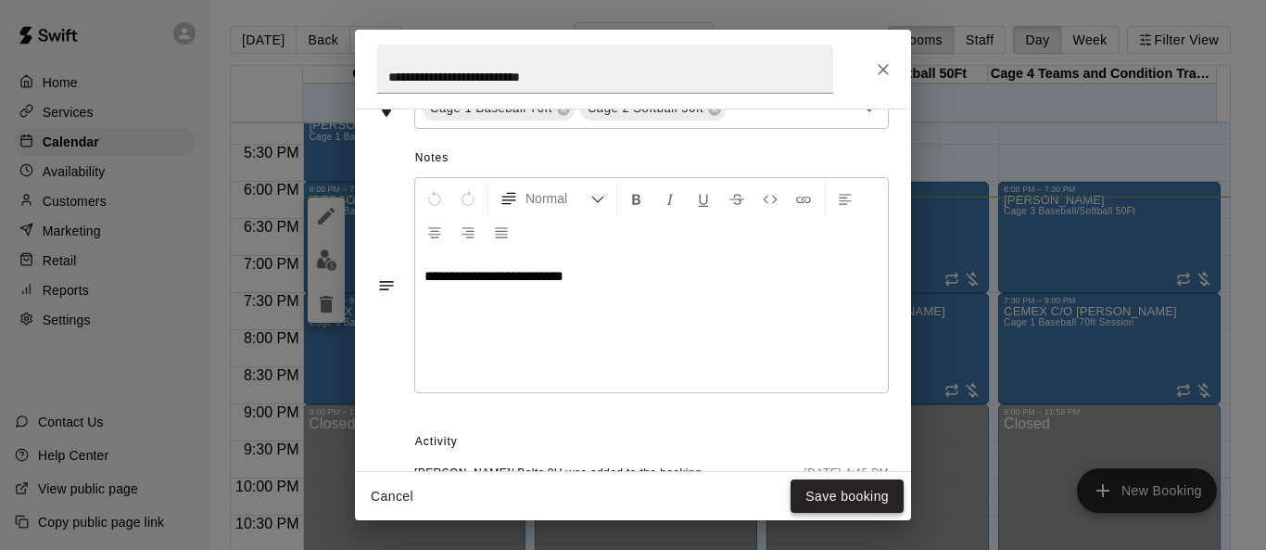
click at [830, 496] on button "Save booking" at bounding box center [847, 496] width 113 height 34
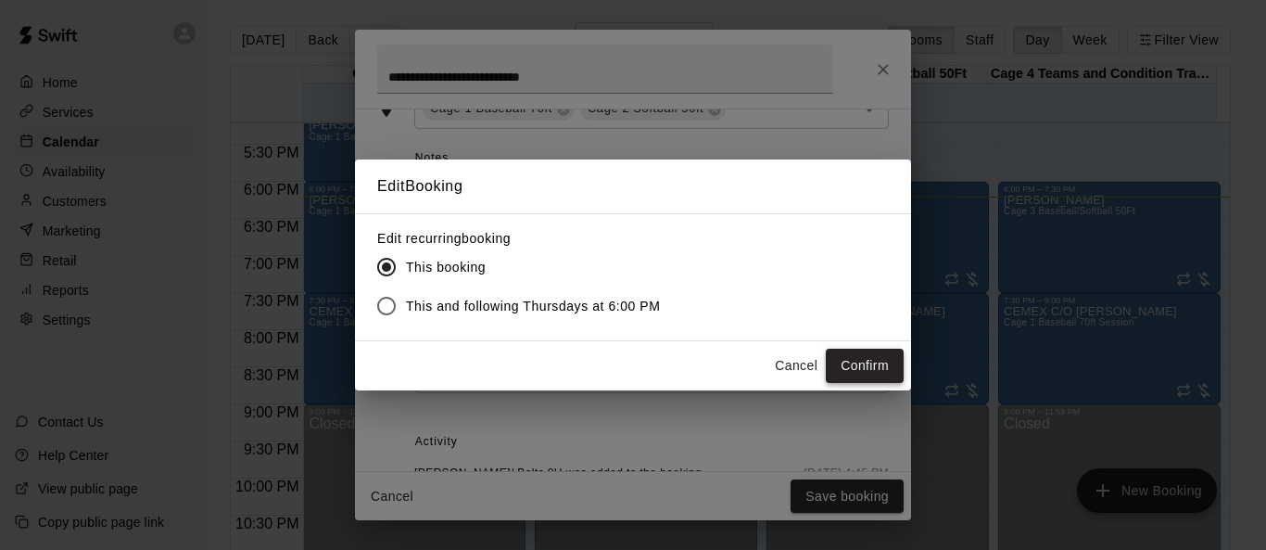
click at [836, 362] on button "Confirm" at bounding box center [865, 366] width 78 height 34
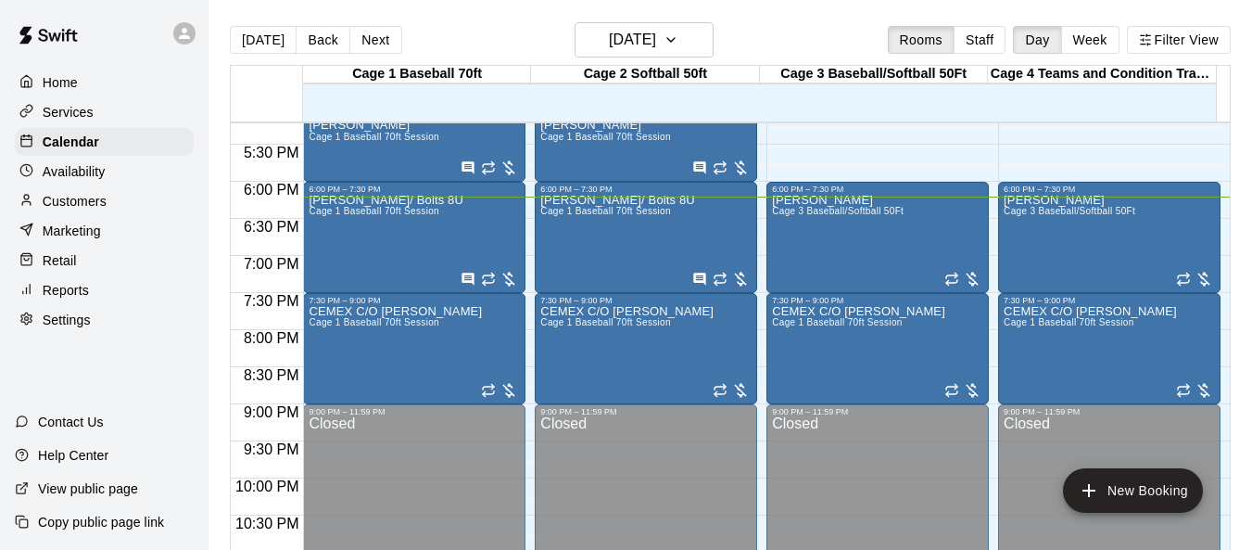
click at [79, 209] on p "Customers" at bounding box center [75, 201] width 64 height 19
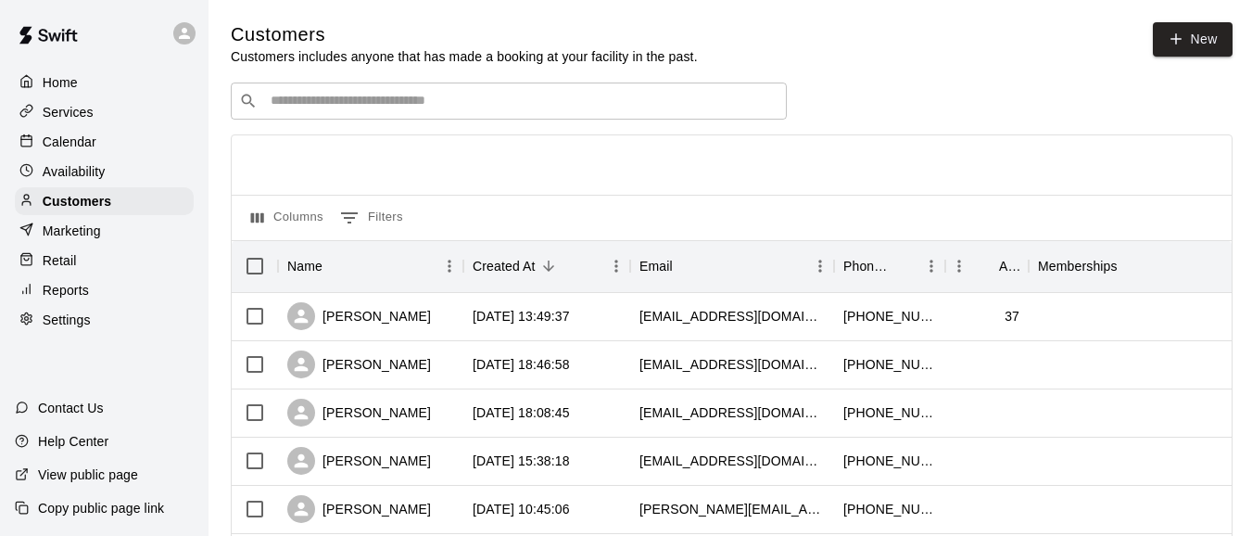
click at [441, 108] on input "Search customers by name or email" at bounding box center [522, 101] width 514 height 19
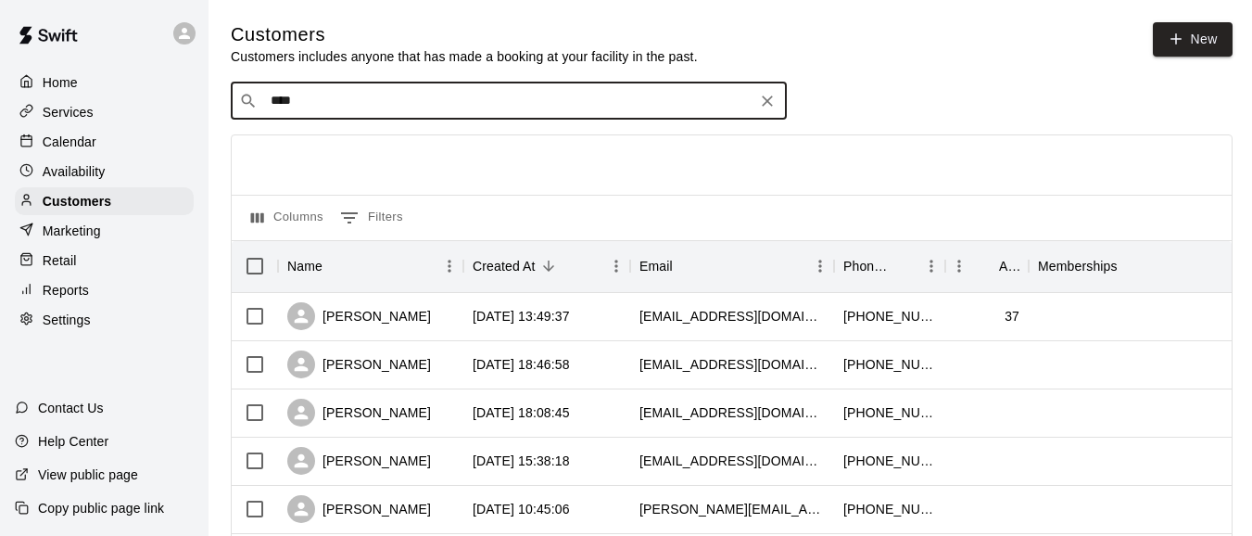
type input "*****"
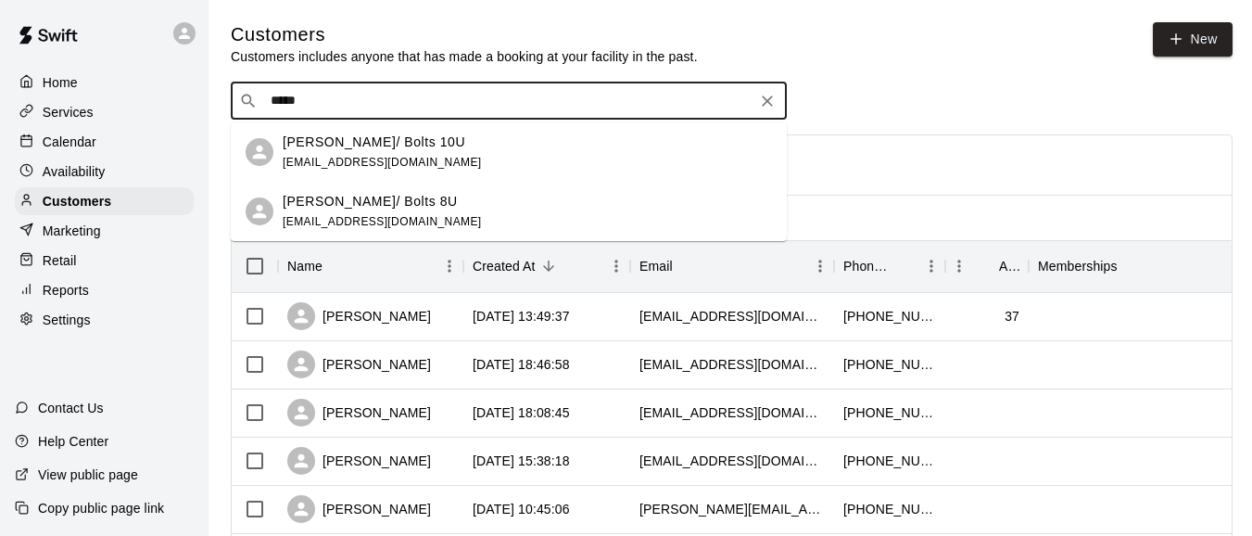
click at [417, 186] on div "[PERSON_NAME]/ Bolts 8U [EMAIL_ADDRESS][DOMAIN_NAME]" at bounding box center [509, 211] width 556 height 59
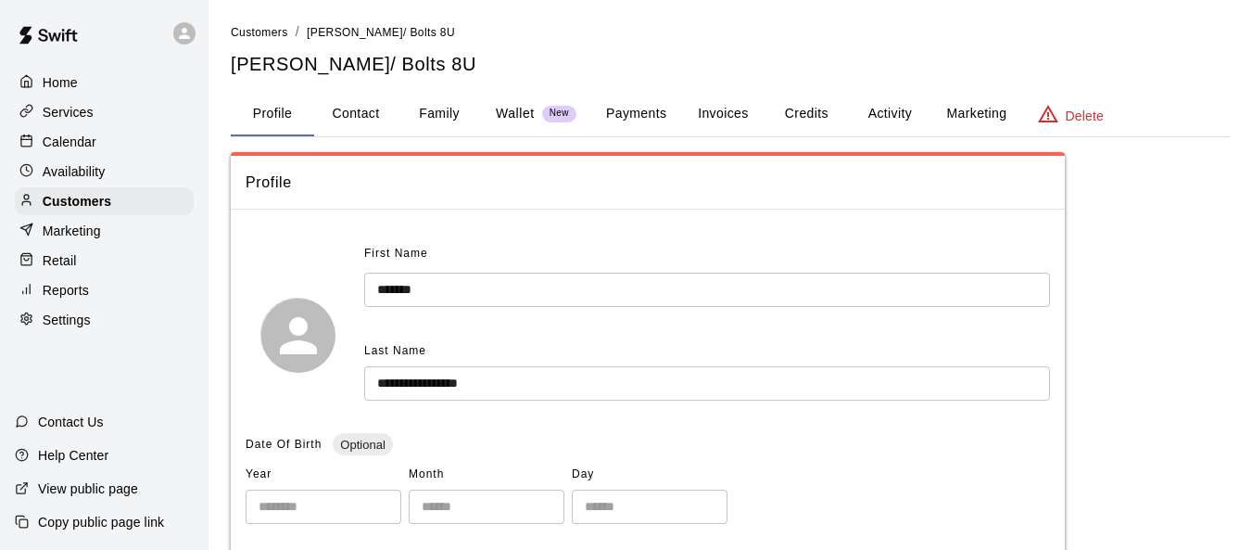
click at [712, 117] on button "Invoices" at bounding box center [722, 114] width 83 height 44
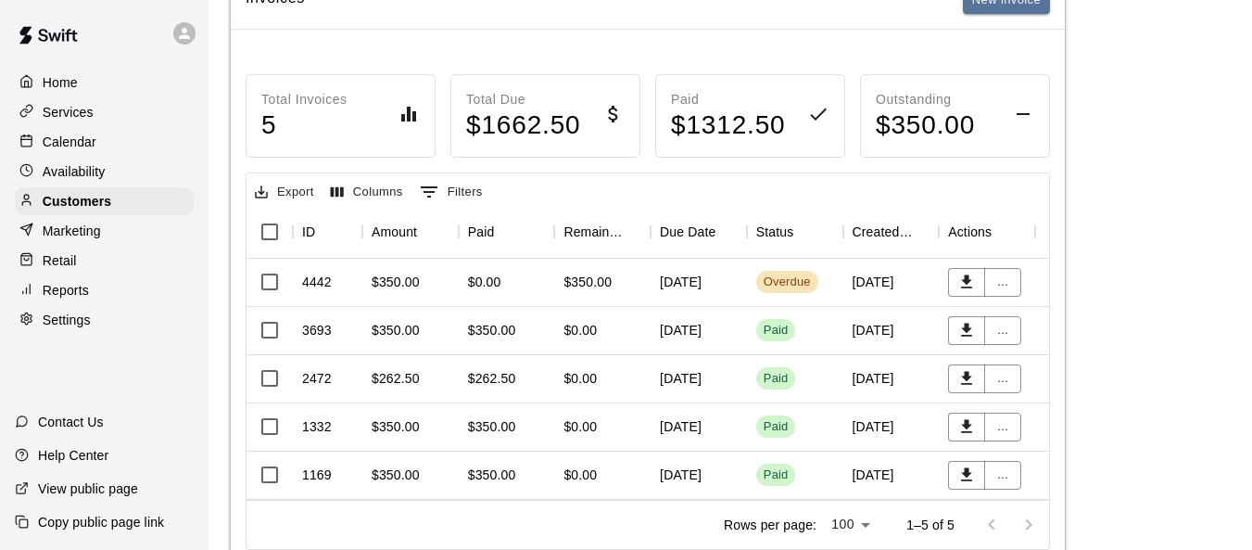
scroll to position [185, 0]
